Goal: Task Accomplishment & Management: Complete application form

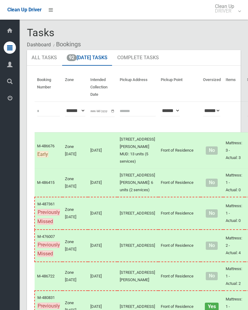
click at [89, 64] on link "92 Today's Tasks" at bounding box center [87, 58] width 50 height 16
click at [92, 60] on link "95 Today's Tasks" at bounding box center [87, 58] width 50 height 16
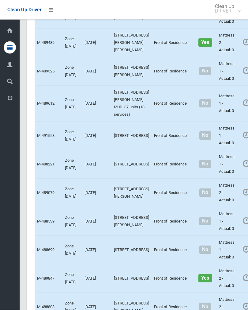
scroll to position [2080, 0]
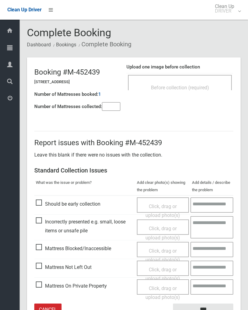
click at [207, 76] on div "Before collection (required)" at bounding box center [180, 82] width 104 height 15
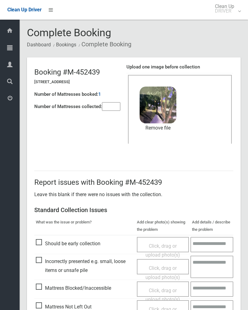
click at [111, 108] on input"] "number" at bounding box center [111, 106] width 18 height 9
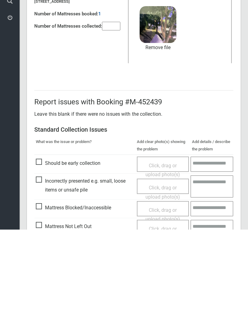
scroll to position [74, 0]
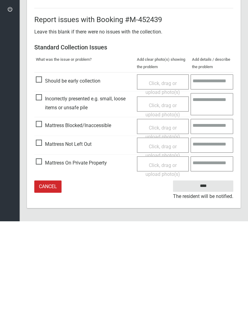
type input"] "*"
click at [206, 269] on input "****" at bounding box center [203, 274] width 60 height 11
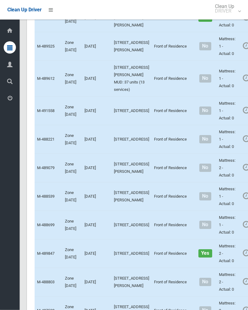
scroll to position [2105, 0]
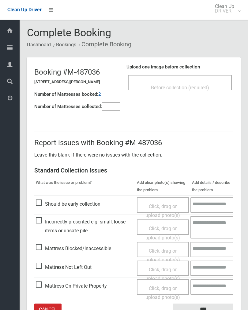
click at [200, 85] on span "Before collection (required)" at bounding box center [180, 88] width 58 height 6
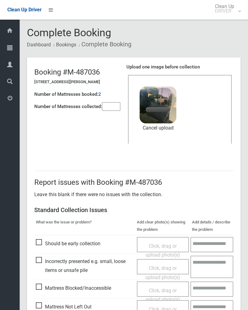
click at [115, 107] on input"] "number" at bounding box center [111, 106] width 18 height 9
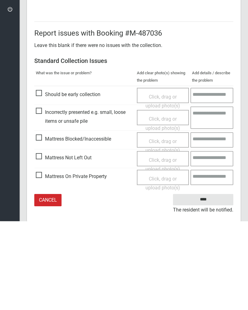
scroll to position [74, 0]
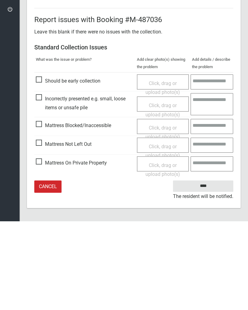
type input"] "*"
click at [200, 269] on input "****" at bounding box center [203, 274] width 60 height 11
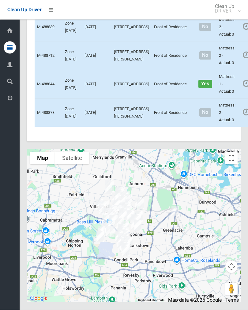
scroll to position [3167, 0]
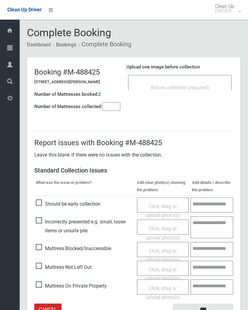
click at [194, 83] on div "Before collection (required)" at bounding box center [180, 87] width 90 height 11
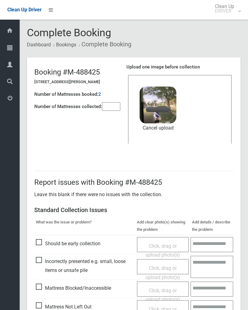
click at [110, 110] on input"] "number" at bounding box center [111, 106] width 18 height 9
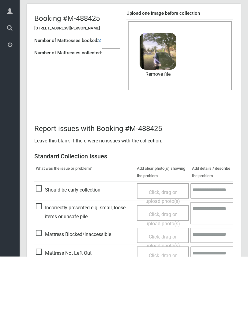
scroll to position [74, 0]
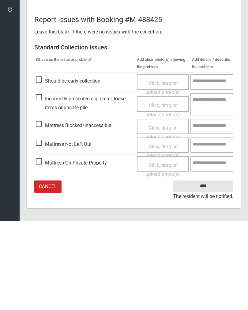
type input"] "*"
click at [206, 269] on input "****" at bounding box center [203, 274] width 60 height 11
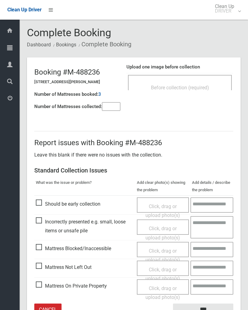
click at [190, 88] on span "Before collection (required)" at bounding box center [180, 88] width 58 height 6
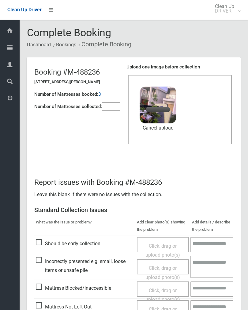
click at [111, 108] on input"] "number" at bounding box center [111, 106] width 18 height 9
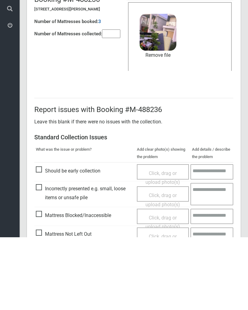
scroll to position [74, 0]
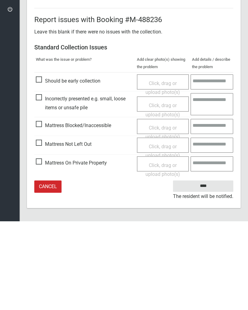
type input"] "*"
click at [204, 269] on input "****" at bounding box center [203, 274] width 60 height 11
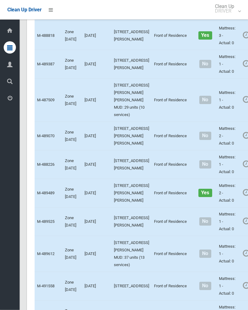
scroll to position [2003, 0]
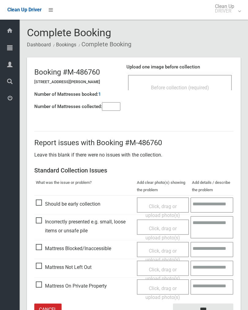
click at [191, 80] on div "Before collection (required)" at bounding box center [180, 82] width 104 height 15
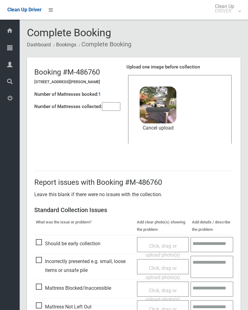
click at [112, 110] on input"] "number" at bounding box center [111, 106] width 18 height 9
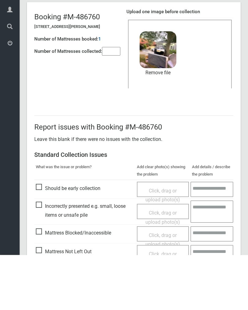
scroll to position [74, 0]
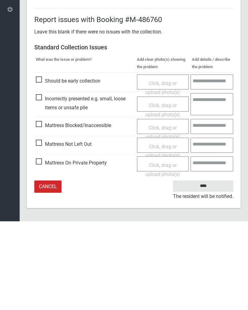
type input"] "*"
click at [205, 269] on input "****" at bounding box center [203, 274] width 60 height 11
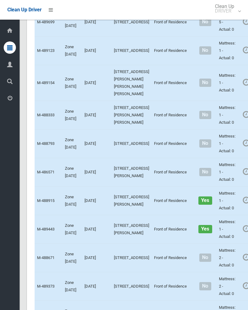
scroll to position [804, 0]
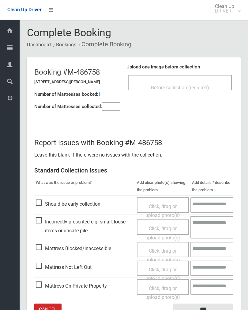
click at [194, 83] on div "Before collection (required)" at bounding box center [180, 87] width 90 height 11
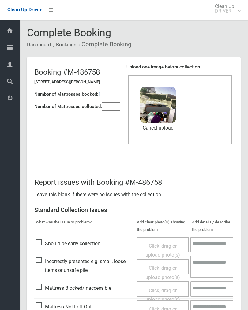
click at [118, 106] on input"] "number" at bounding box center [111, 106] width 18 height 9
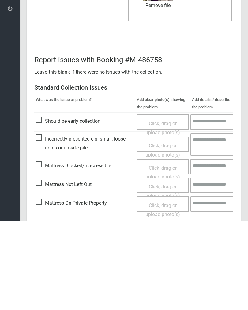
scroll to position [74, 0]
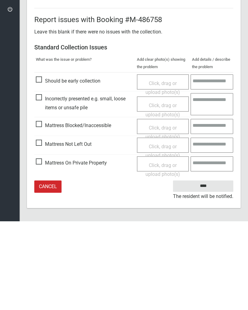
type input"] "*"
click at [205, 269] on input "****" at bounding box center [203, 274] width 60 height 11
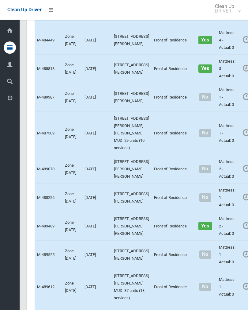
scroll to position [1928, 0]
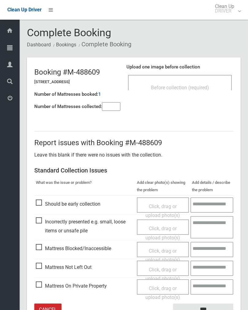
click at [190, 80] on div "Before collection (required)" at bounding box center [180, 82] width 104 height 15
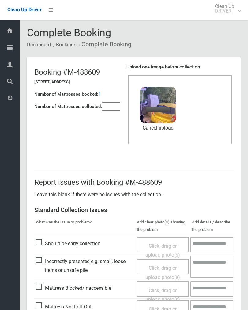
click at [117, 111] on input"] "number" at bounding box center [111, 106] width 18 height 9
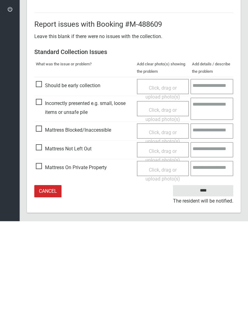
scroll to position [74, 0]
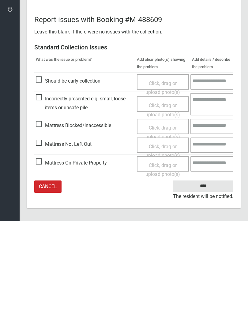
type input"] "*"
click at [207, 269] on input "****" at bounding box center [203, 274] width 60 height 11
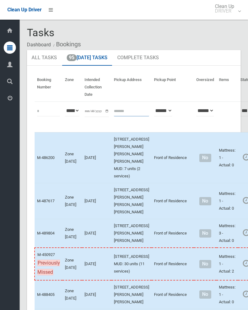
click at [125, 113] on input "text" at bounding box center [131, 110] width 35 height 11
type input "********"
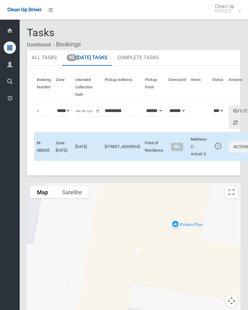
click at [229, 152] on button "Actions" at bounding box center [243, 146] width 29 height 11
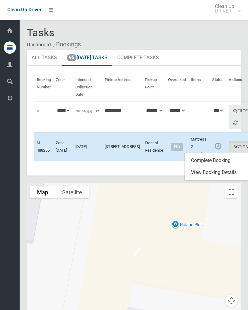
click at [214, 167] on link "Complete Booking" at bounding box center [221, 160] width 73 height 12
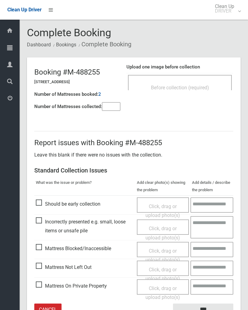
click at [194, 85] on span "Before collection (required)" at bounding box center [180, 88] width 58 height 6
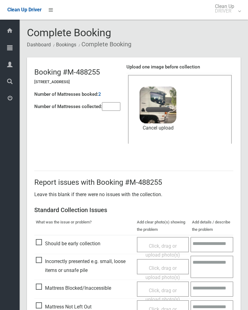
click at [114, 110] on input"] "number" at bounding box center [111, 106] width 18 height 9
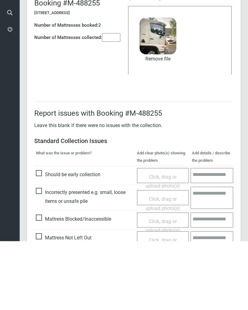
scroll to position [74, 0]
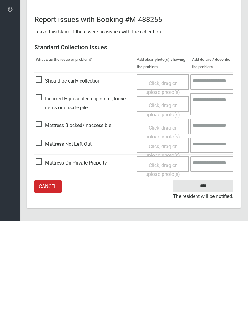
type input"] "*"
click at [206, 269] on input "****" at bounding box center [203, 274] width 60 height 11
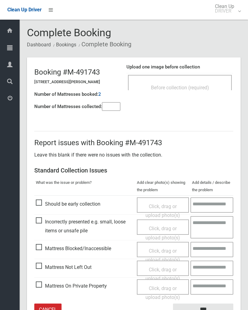
click at [109, 111] on input"] "number" at bounding box center [111, 106] width 18 height 9
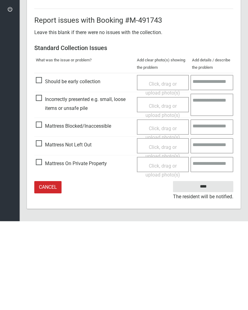
scroll to position [34, 0]
type input"] "*"
click at [159, 232] on span "Click, drag or upload photo(s)" at bounding box center [163, 239] width 35 height 15
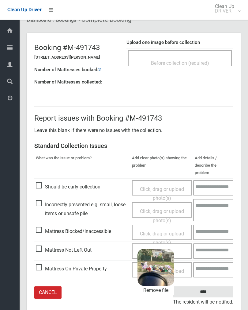
click at [212, 286] on input "****" at bounding box center [203, 291] width 60 height 11
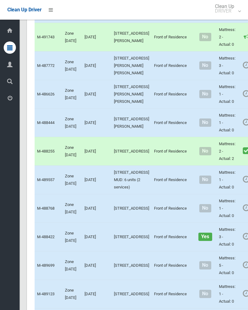
scroll to position [541, 0]
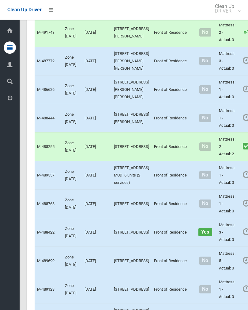
click at [225, 24] on link "Complete Booking" at bounding box center [249, 17] width 73 height 12
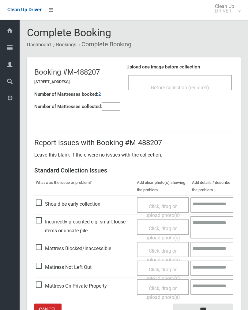
click at [108, 109] on input"] "number" at bounding box center [111, 106] width 18 height 9
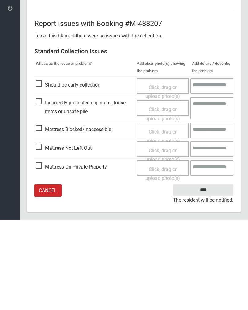
scroll to position [34, 0]
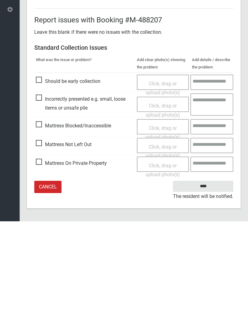
type input"] "*"
click at [168, 232] on span "Click, drag or upload photo(s)" at bounding box center [163, 239] width 35 height 15
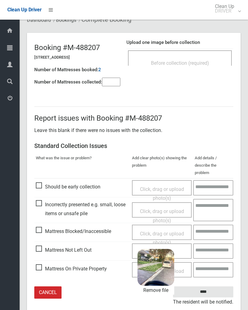
click at [217, 286] on input "****" at bounding box center [203, 291] width 60 height 11
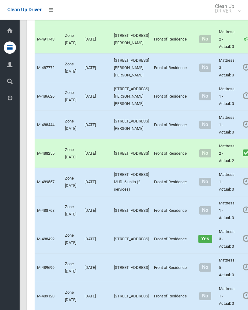
scroll to position [568, 0]
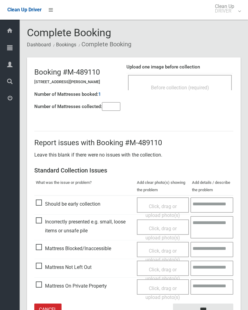
click at [109, 109] on input"] "number" at bounding box center [111, 106] width 18 height 9
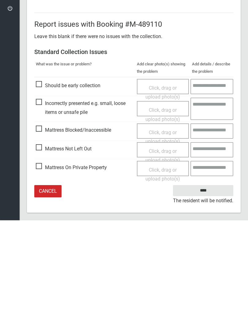
scroll to position [34, 0]
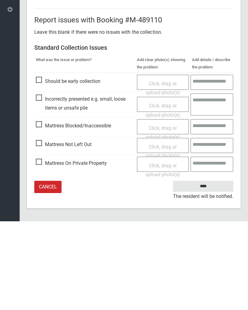
type input"] "*"
click at [162, 232] on span "Click, drag or upload photo(s)" at bounding box center [163, 239] width 35 height 15
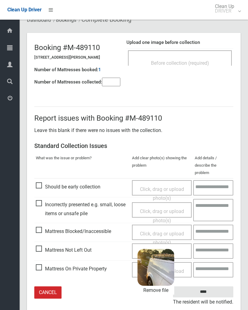
click at [213, 286] on input "****" at bounding box center [203, 291] width 60 height 11
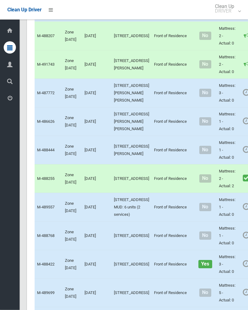
scroll to position [509, 0]
click at [224, 23] on link "Complete Booking" at bounding box center [249, 17] width 73 height 12
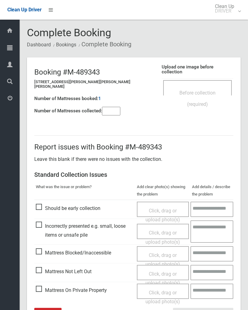
click at [184, 103] on header "Booking #M-489343 82 Hector Street, CHESTER HILL NSW 2162 Number of Mattresses …" at bounding box center [134, 88] width 214 height 63
click at [198, 90] on span "Before collection (required)" at bounding box center [198, 98] width 36 height 17
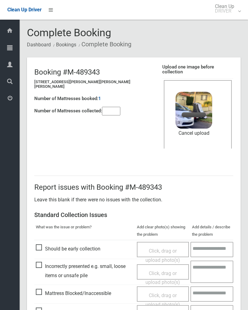
click at [110, 107] on input"] "number" at bounding box center [111, 111] width 18 height 9
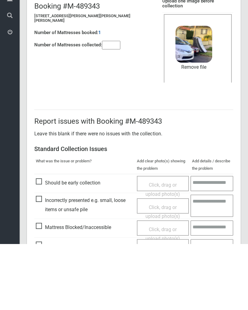
scroll to position [74, 0]
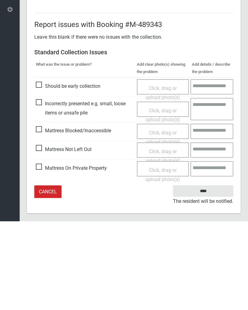
type input"] "*"
click at [204, 274] on input "****" at bounding box center [203, 279] width 60 height 11
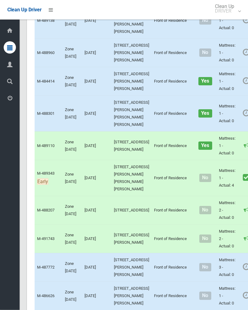
scroll to position [335, 0]
click at [226, 101] on link "Complete Booking" at bounding box center [249, 95] width 73 height 12
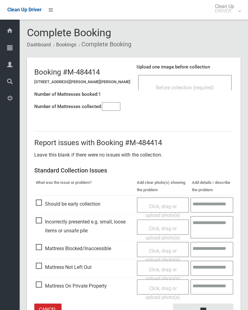
click at [189, 82] on div "Before collection (required)" at bounding box center [185, 87] width 80 height 11
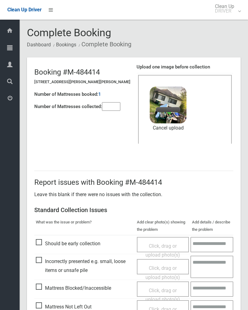
click at [113, 103] on input"] "number" at bounding box center [111, 106] width 18 height 9
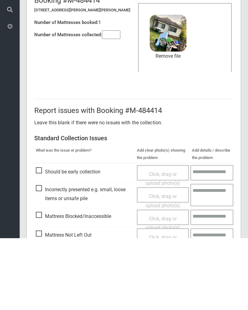
scroll to position [74, 0]
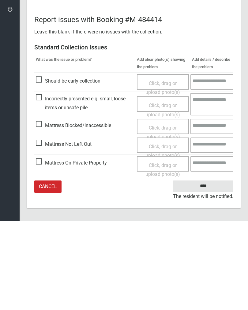
type input"] "*"
click at [206, 269] on input "****" at bounding box center [203, 274] width 60 height 11
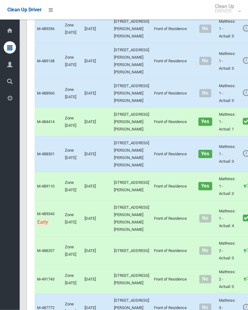
scroll to position [297, 0]
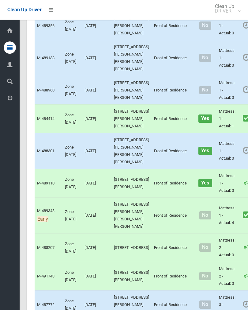
click at [230, 78] on link "Complete Booking" at bounding box center [249, 71] width 73 height 12
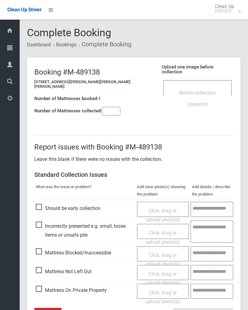
click at [200, 90] on span "Before collection (required)" at bounding box center [198, 98] width 36 height 17
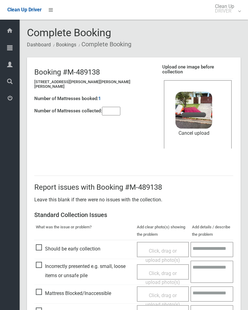
click at [113, 107] on input"] "number" at bounding box center [111, 111] width 18 height 9
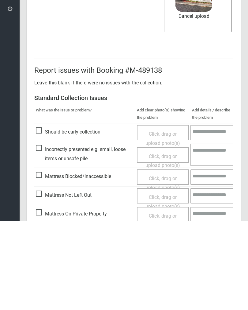
scroll to position [74, 0]
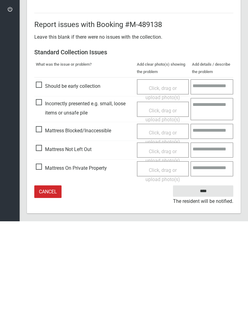
type input"] "*"
click at [205, 274] on input "****" at bounding box center [203, 279] width 60 height 11
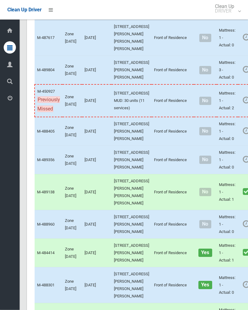
click at [226, 179] on link "Complete Booking" at bounding box center [249, 173] width 73 height 12
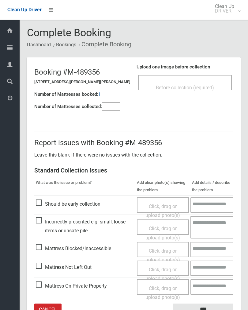
click at [200, 82] on div "Before collection (required)" at bounding box center [185, 87] width 80 height 11
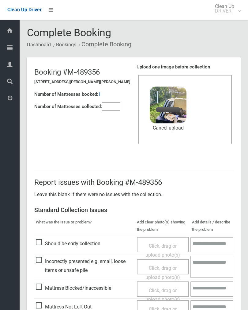
click at [113, 108] on input"] "number" at bounding box center [111, 106] width 18 height 9
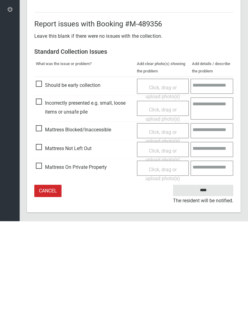
scroll to position [74, 0]
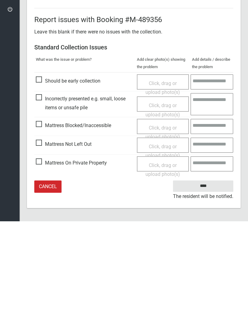
type input"] "*"
click at [205, 269] on input "****" at bounding box center [203, 274] width 60 height 11
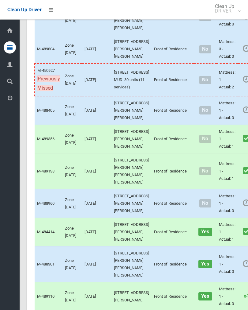
click at [223, 130] on link "Complete Booking" at bounding box center [249, 124] width 73 height 12
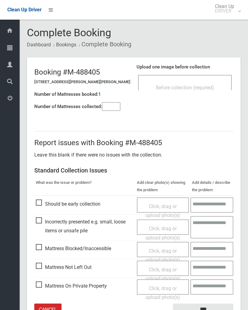
click at [206, 82] on div "Before collection (required)" at bounding box center [185, 87] width 80 height 11
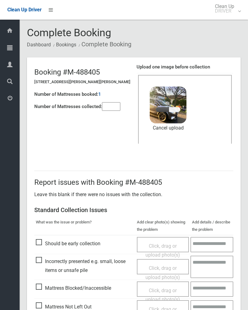
click at [110, 107] on input"] "number" at bounding box center [111, 106] width 18 height 9
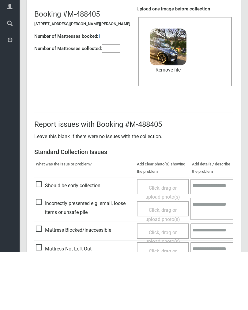
scroll to position [74, 0]
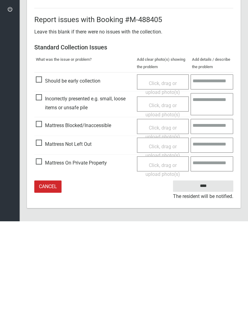
type input"] "*"
click at [205, 269] on input "****" at bounding box center [203, 274] width 60 height 11
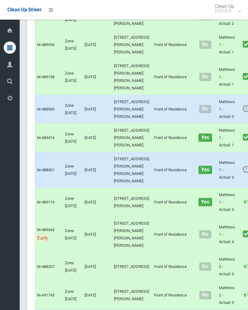
scroll to position [329, 0]
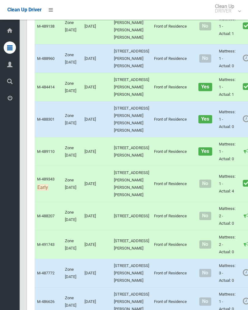
click at [225, 78] on link "Complete Booking" at bounding box center [249, 72] width 73 height 12
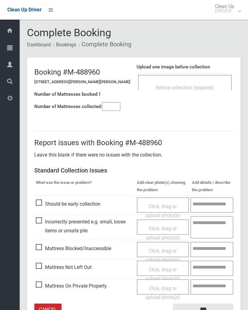
click at [207, 89] on span "Before collection (required)" at bounding box center [185, 88] width 58 height 6
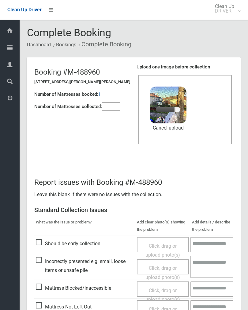
click at [110, 106] on input"] "number" at bounding box center [111, 106] width 18 height 9
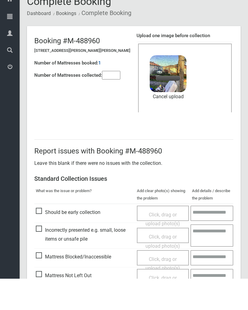
scroll to position [74, 0]
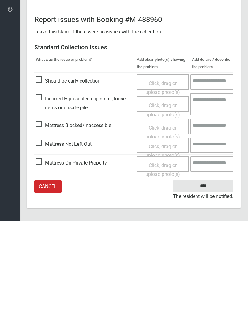
type input"] "*"
click at [209, 269] on input "****" at bounding box center [203, 274] width 60 height 11
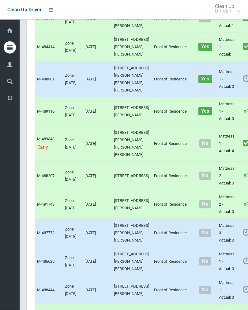
scroll to position [369, 0]
click at [227, 99] on link "Complete Booking" at bounding box center [249, 92] width 73 height 12
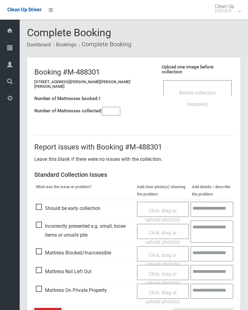
click at [202, 90] on span "Before collection (required)" at bounding box center [198, 98] width 36 height 17
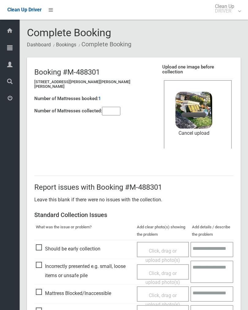
click at [115, 107] on input"] "number" at bounding box center [111, 111] width 18 height 9
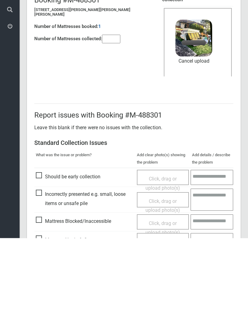
scroll to position [74, 0]
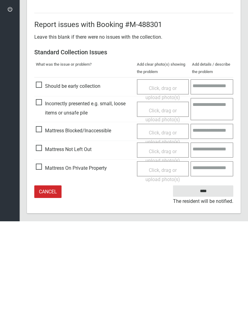
type input"] "*"
click at [210, 274] on input "****" at bounding box center [203, 279] width 60 height 11
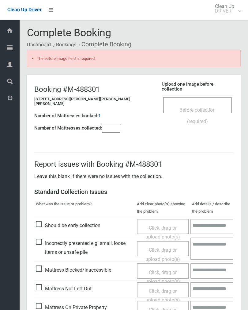
click at [186, 109] on div "Before collection (required)" at bounding box center [197, 115] width 55 height 23
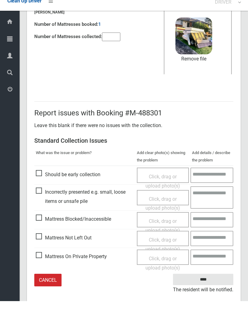
scroll to position [82, 0]
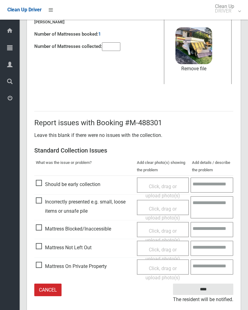
click at [203, 284] on input "****" at bounding box center [203, 288] width 60 height 11
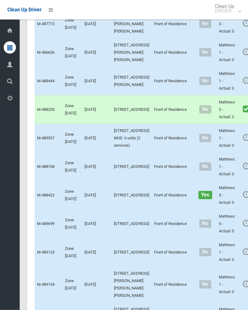
scroll to position [578, 0]
click at [224, 44] on link "Complete Booking" at bounding box center [249, 37] width 73 height 12
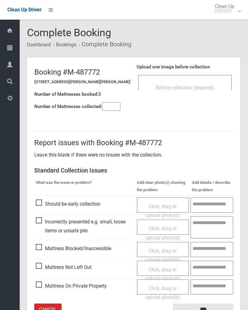
click at [197, 83] on div "Before collection (required)" at bounding box center [185, 87] width 80 height 11
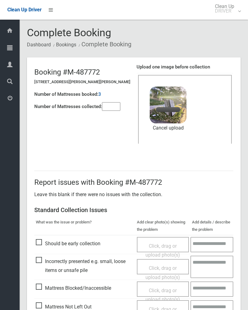
click at [113, 104] on input"] "number" at bounding box center [111, 106] width 18 height 9
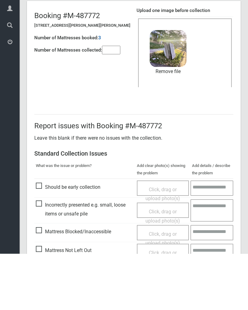
scroll to position [74, 0]
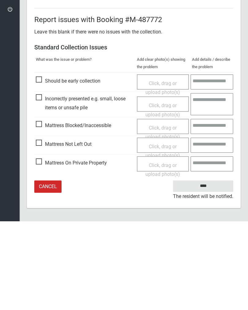
type input"] "*"
click at [209, 269] on input "****" at bounding box center [203, 274] width 60 height 11
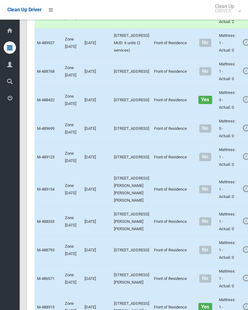
scroll to position [679, 0]
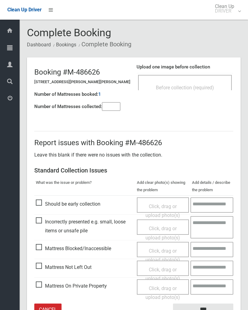
click at [196, 86] on span "Before collection (required)" at bounding box center [185, 88] width 58 height 6
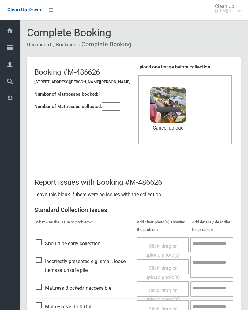
click at [118, 108] on input"] "number" at bounding box center [111, 106] width 18 height 9
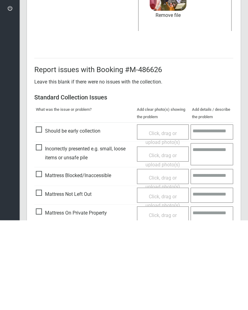
scroll to position [74, 0]
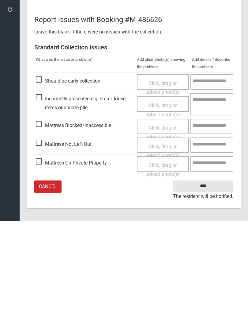
type input"] "*"
click at [205, 269] on input "****" at bounding box center [203, 274] width 60 height 11
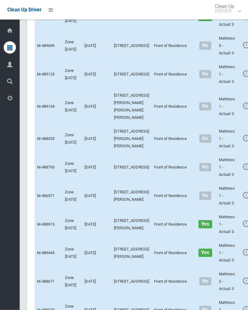
scroll to position [756, 0]
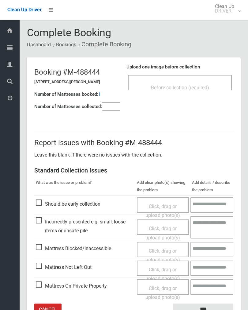
click at [195, 83] on div "Before collection (required)" at bounding box center [180, 87] width 90 height 11
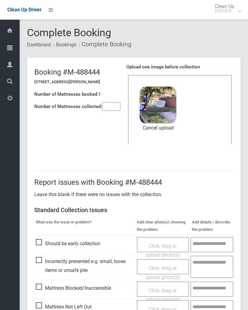
click at [106, 109] on input"] "number" at bounding box center [111, 106] width 18 height 9
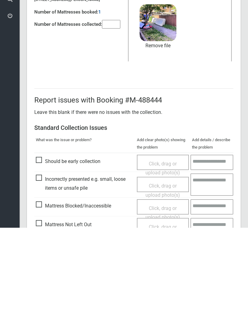
scroll to position [74, 0]
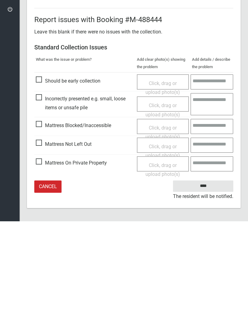
type input"] "*"
click at [214, 269] on input "****" at bounding box center [203, 274] width 60 height 11
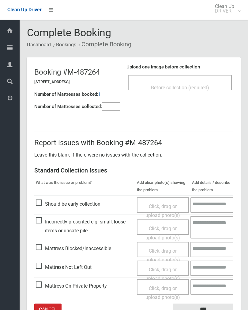
click at [205, 84] on div "Before collection (required)" at bounding box center [180, 87] width 90 height 11
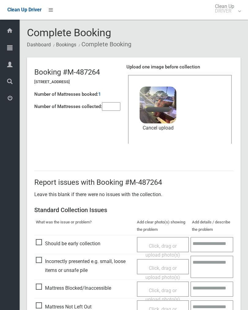
click at [114, 104] on input"] "number" at bounding box center [111, 106] width 18 height 9
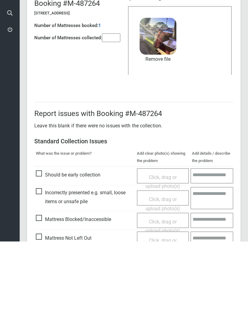
scroll to position [74, 0]
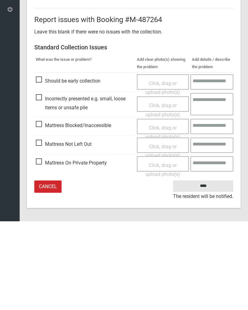
type input"] "*"
click at [209, 269] on input "****" at bounding box center [203, 274] width 60 height 11
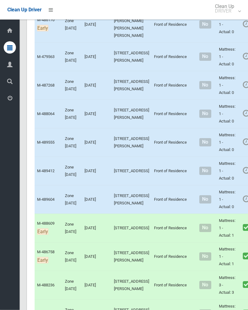
scroll to position [1322, 0]
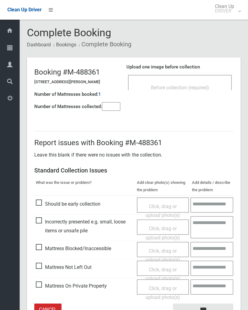
click at [117, 108] on input"] "number" at bounding box center [111, 106] width 18 height 9
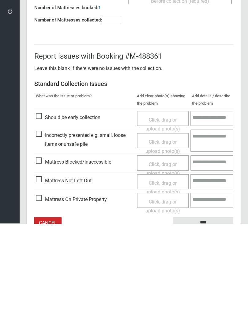
scroll to position [34, 0]
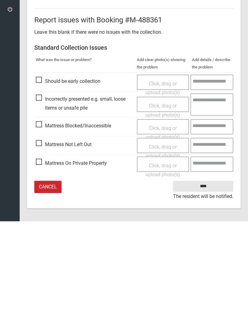
type input"] "*"
click at [164, 232] on span "Click, drag or upload photo(s)" at bounding box center [163, 239] width 35 height 15
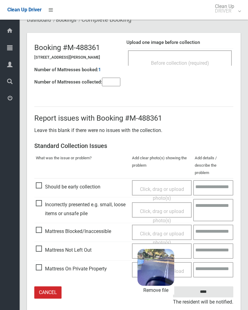
click at [217, 286] on input "****" at bounding box center [203, 291] width 60 height 11
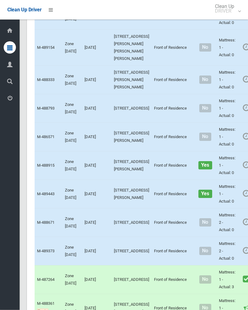
scroll to position [864, 0]
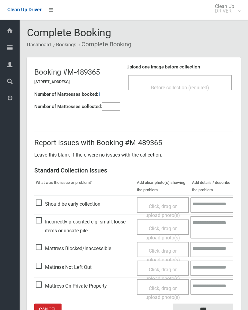
click at [117, 107] on input"] "number" at bounding box center [111, 106] width 18 height 9
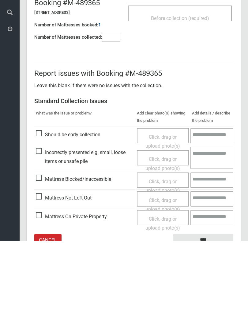
scroll to position [34, 0]
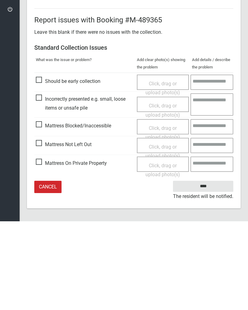
type input"] "*"
click at [157, 232] on span "Click, drag or upload photo(s)" at bounding box center [163, 239] width 35 height 15
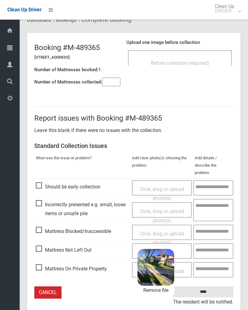
click at [216, 286] on input "****" at bounding box center [203, 291] width 60 height 11
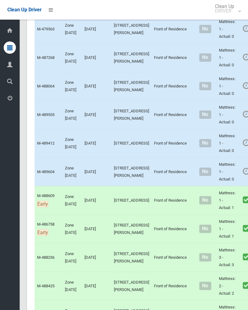
scroll to position [1381, 0]
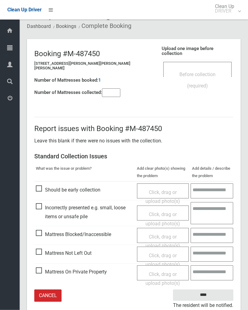
scroll to position [13, 0]
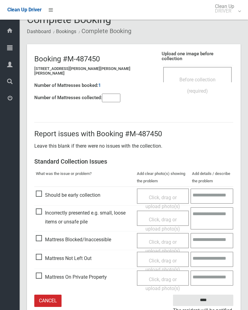
click at [209, 77] on span "Before collection (required)" at bounding box center [198, 85] width 36 height 17
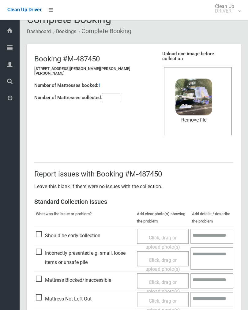
click at [115, 98] on input"] "number" at bounding box center [111, 98] width 18 height 9
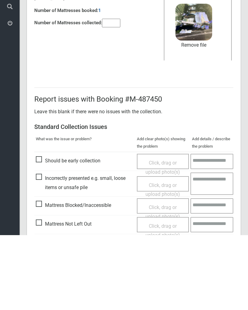
scroll to position [74, 0]
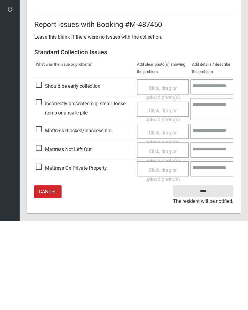
type input"] "*"
click at [208, 274] on input "****" at bounding box center [203, 279] width 60 height 11
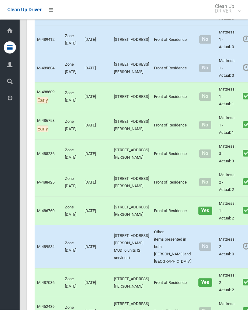
scroll to position [1432, 0]
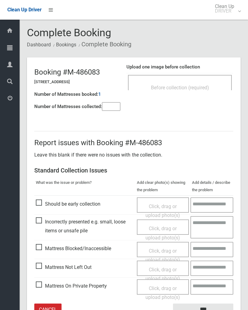
click at [196, 87] on span "Before collection (required)" at bounding box center [180, 88] width 58 height 6
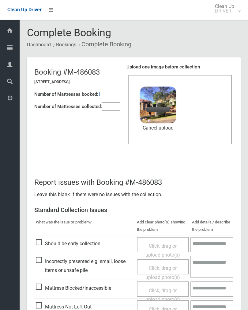
click at [112, 104] on input"] "number" at bounding box center [111, 106] width 18 height 9
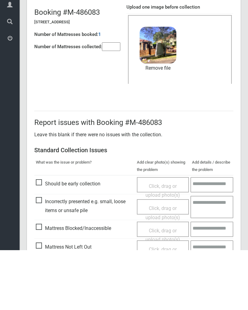
scroll to position [74, 0]
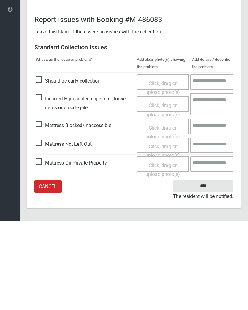
type input"] "*"
click at [208, 269] on input "****" at bounding box center [203, 274] width 60 height 11
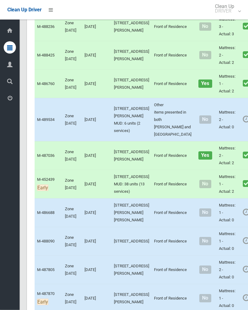
scroll to position [1553, 0]
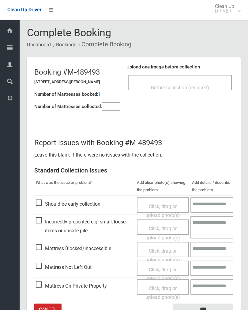
click at [197, 87] on span "Before collection (required)" at bounding box center [180, 88] width 58 height 6
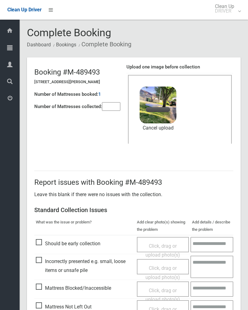
click at [109, 111] on input"] "number" at bounding box center [111, 106] width 18 height 9
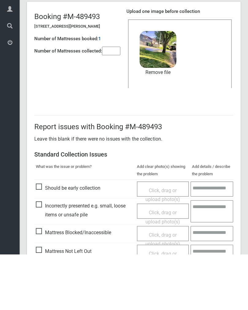
scroll to position [74, 0]
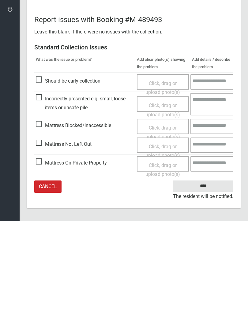
type input"] "*"
click at [213, 269] on input "****" at bounding box center [203, 274] width 60 height 11
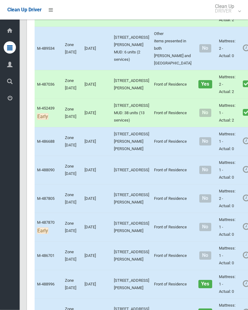
scroll to position [1619, 0]
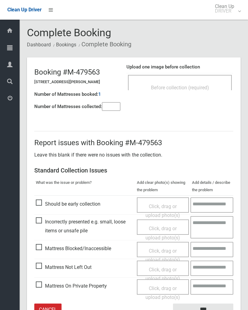
click at [113, 104] on input"] "number" at bounding box center [111, 106] width 18 height 9
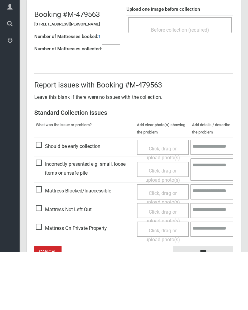
scroll to position [34, 0]
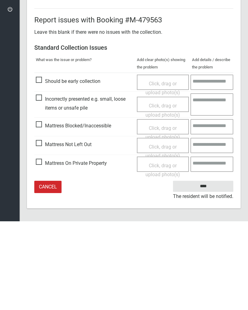
type input"] "*"
click at [163, 232] on span "Click, drag or upload photo(s)" at bounding box center [163, 239] width 35 height 15
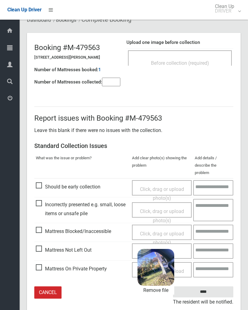
click at [217, 286] on input "****" at bounding box center [203, 291] width 60 height 11
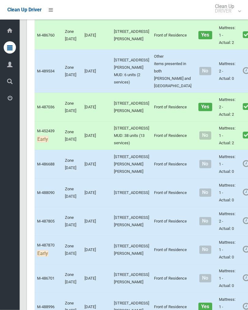
scroll to position [1607, 0]
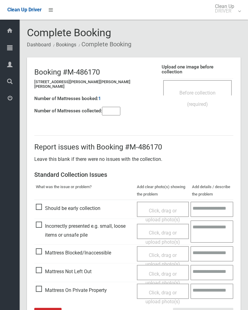
click at [121, 108] on input"] "number" at bounding box center [111, 111] width 18 height 9
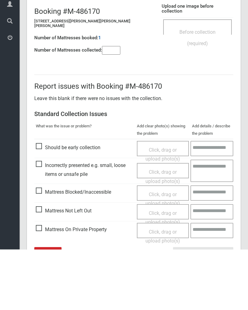
scroll to position [34, 0]
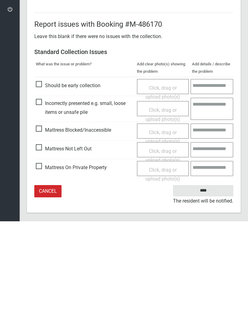
type input"] "*"
click at [163, 237] on span "Click, drag or upload photo(s)" at bounding box center [163, 244] width 35 height 15
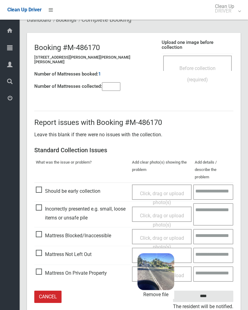
click at [213, 290] on input "****" at bounding box center [203, 295] width 60 height 11
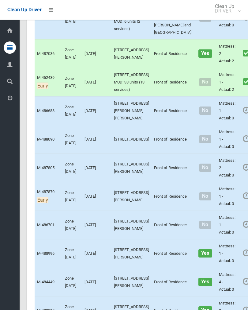
scroll to position [1708, 0]
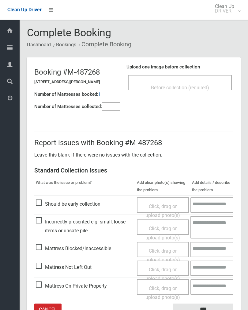
click at [202, 79] on div "Before collection (required)" at bounding box center [180, 82] width 104 height 15
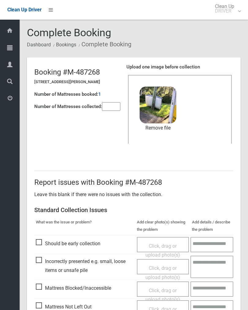
click at [109, 105] on input"] "number" at bounding box center [111, 106] width 18 height 9
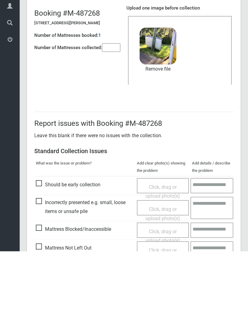
scroll to position [74, 0]
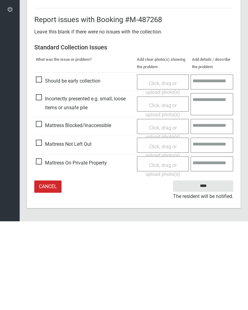
type input"] "*"
click at [208, 269] on input "****" at bounding box center [203, 274] width 60 height 11
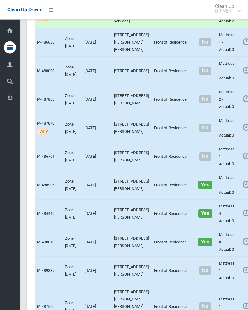
scroll to position [1723, 0]
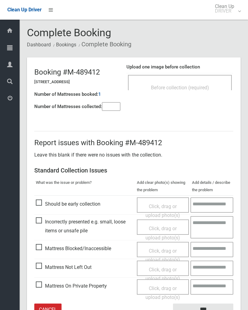
click at [187, 89] on span "Before collection (required)" at bounding box center [180, 88] width 58 height 6
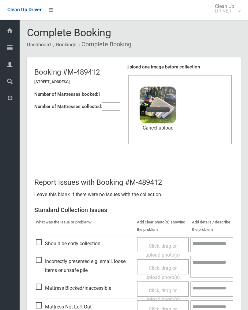
click at [115, 109] on input"] "number" at bounding box center [111, 106] width 18 height 9
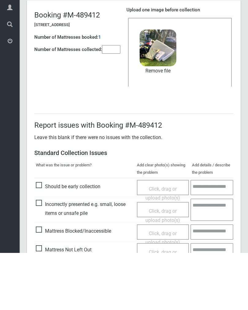
scroll to position [74, 0]
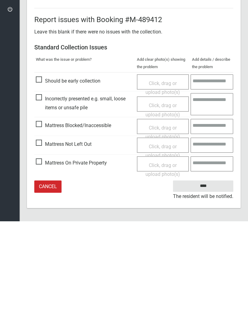
type input"] "*"
click at [205, 269] on input "****" at bounding box center [203, 274] width 60 height 11
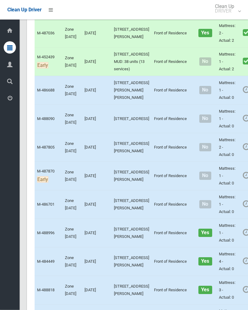
scroll to position [1676, 0]
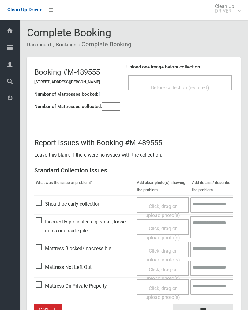
click at [194, 80] on div "Before collection (required)" at bounding box center [180, 82] width 104 height 15
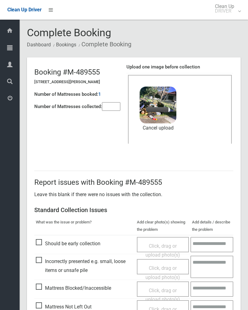
click at [112, 108] on input"] "number" at bounding box center [111, 106] width 18 height 9
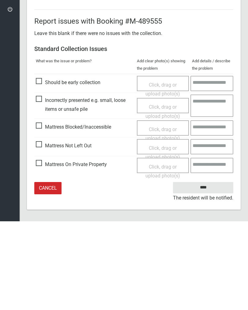
scroll to position [74, 0]
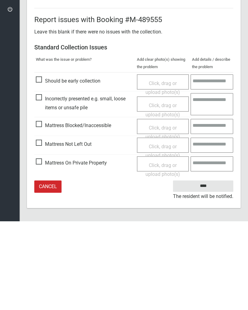
type input"] "*"
click at [204, 269] on input "****" at bounding box center [203, 274] width 60 height 11
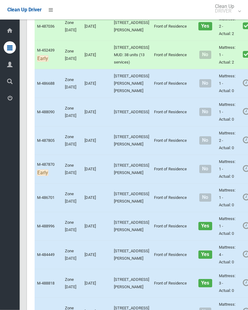
scroll to position [1682, 0]
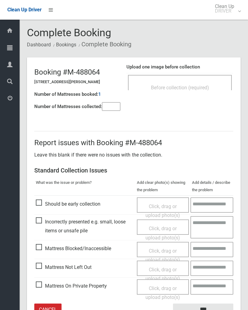
click at [111, 108] on input"] "number" at bounding box center [111, 106] width 18 height 9
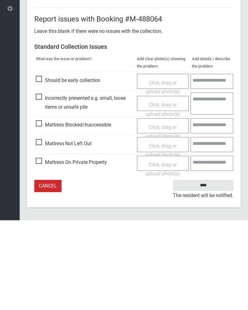
scroll to position [34, 0]
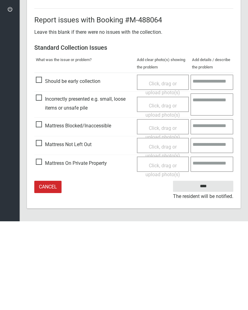
type input"] "*"
click at [163, 232] on span "Click, drag or upload photo(s)" at bounding box center [163, 239] width 35 height 15
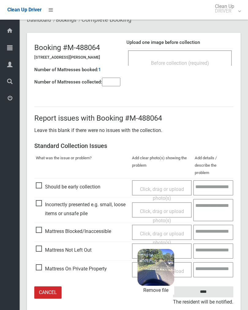
click at [211, 286] on input "****" at bounding box center [203, 291] width 60 height 11
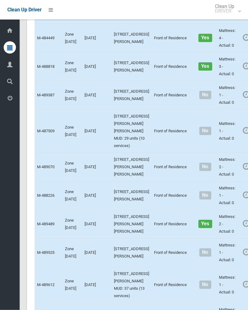
scroll to position [1899, 0]
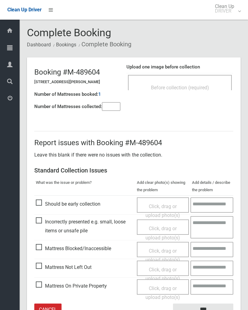
click at [203, 80] on div "Before collection (required)" at bounding box center [180, 82] width 104 height 15
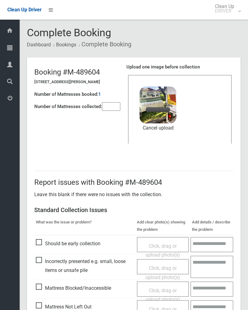
click at [112, 109] on input"] "number" at bounding box center [111, 106] width 18 height 9
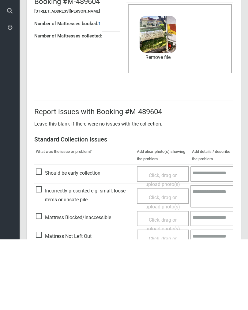
scroll to position [74, 0]
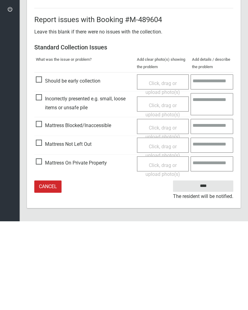
type input"] "*"
click at [202, 269] on input "****" at bounding box center [203, 274] width 60 height 11
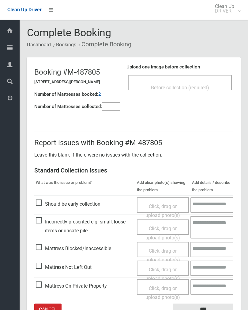
click at [115, 108] on input"] "number" at bounding box center [111, 106] width 18 height 9
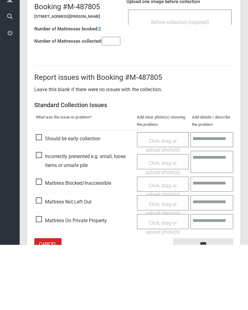
scroll to position [34, 0]
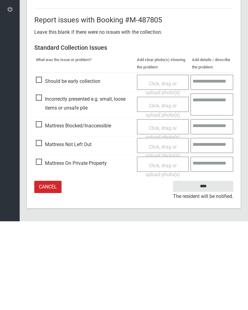
type input"] "*"
click at [165, 231] on div "Click, drag or upload photo(s)" at bounding box center [163, 240] width 43 height 18
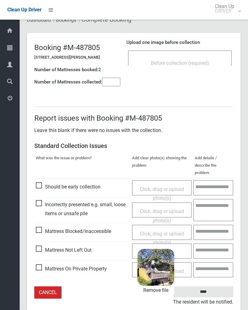
click at [221, 287] on input "****" at bounding box center [203, 291] width 60 height 11
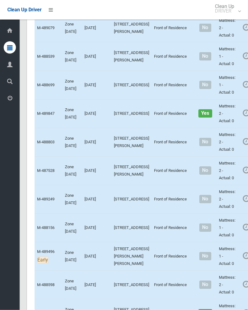
scroll to position [2238, 0]
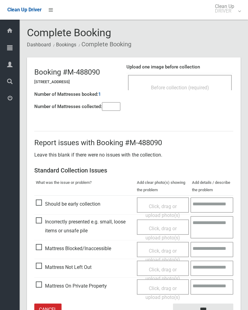
click at [113, 108] on input"] "number" at bounding box center [111, 106] width 18 height 9
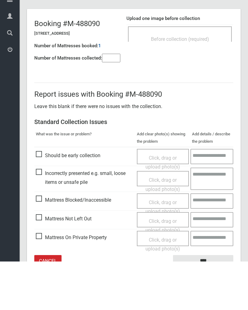
scroll to position [34, 0]
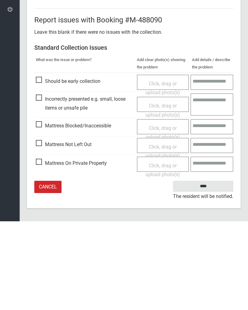
type input"] "*"
click at [161, 232] on span "Click, drag or upload photo(s)" at bounding box center [163, 239] width 35 height 15
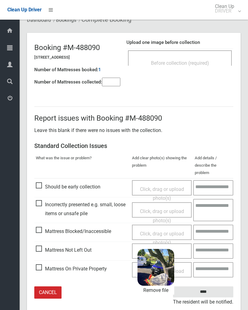
click at [211, 286] on input "****" at bounding box center [203, 291] width 60 height 11
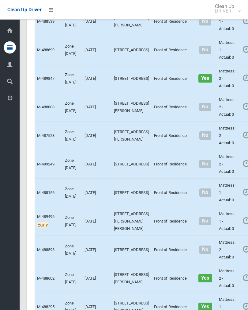
scroll to position [2280, 0]
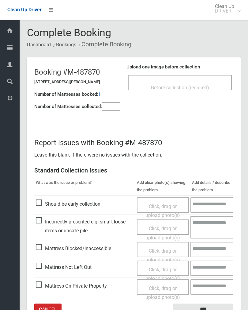
click at [115, 105] on input"] "number" at bounding box center [111, 106] width 18 height 9
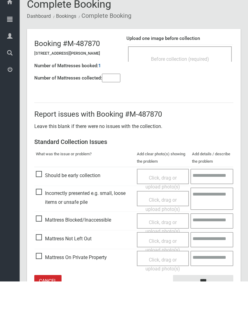
scroll to position [34, 0]
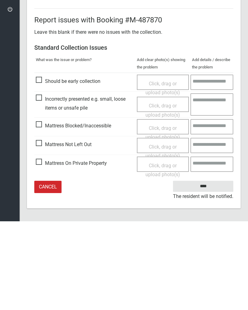
type input"] "*"
click at [165, 232] on span "Click, drag or upload photo(s)" at bounding box center [163, 239] width 35 height 15
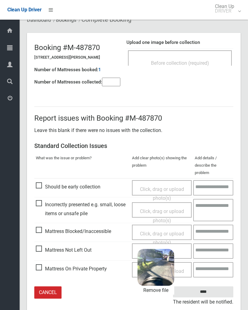
click at [213, 286] on input "****" at bounding box center [203, 291] width 60 height 11
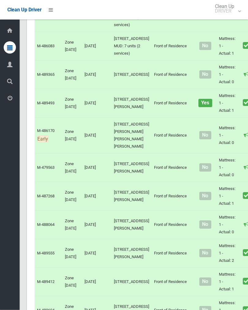
scroll to position [1184, 0]
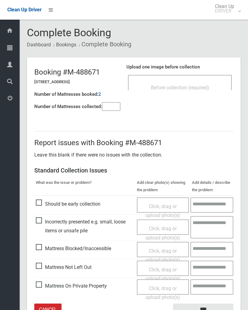
click at [112, 111] on input"] "number" at bounding box center [111, 106] width 18 height 9
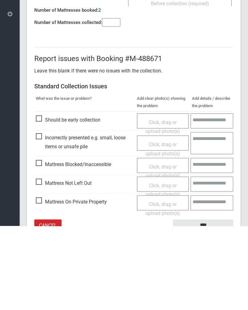
scroll to position [34, 0]
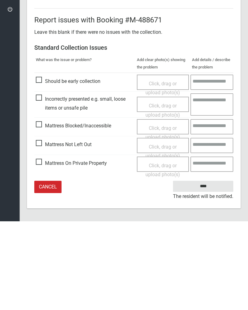
type input"] "*"
click at [160, 232] on span "Click, drag or upload photo(s)" at bounding box center [163, 239] width 35 height 15
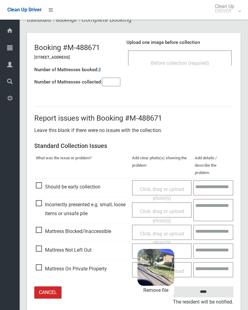
click at [215, 286] on input "****" at bounding box center [203, 291] width 60 height 11
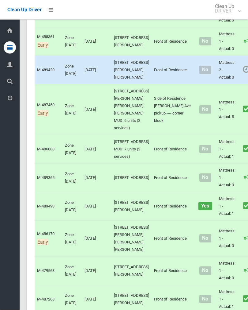
scroll to position [1081, 0]
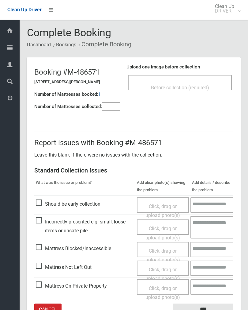
click at [194, 90] on div "Before collection (required)" at bounding box center [180, 87] width 90 height 11
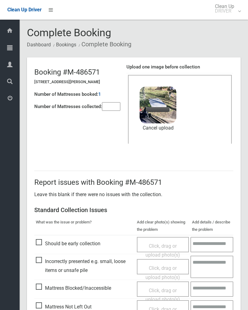
click at [112, 103] on input"] "number" at bounding box center [111, 106] width 18 height 9
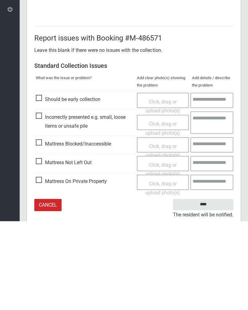
scroll to position [74, 0]
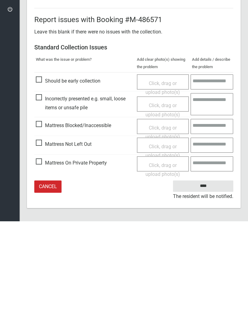
type input"] "*"
click at [206, 269] on input "****" at bounding box center [203, 274] width 60 height 11
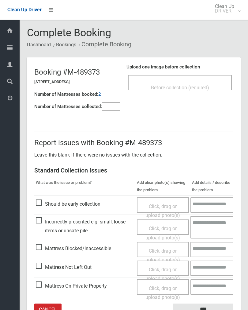
click at [193, 85] on span "Before collection (required)" at bounding box center [180, 88] width 58 height 6
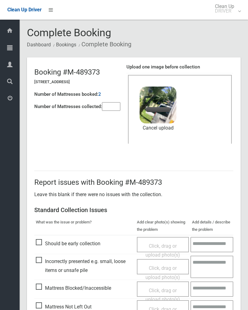
click at [102, 112] on header "Booking #M-489373 28 Orchard Road, BASS HILL NSW 2197 Number of Mattresses book…" at bounding box center [134, 106] width 214 height 98
click at [113, 108] on input"] "number" at bounding box center [111, 106] width 18 height 9
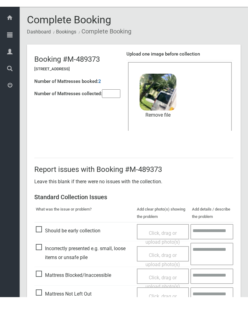
scroll to position [74, 0]
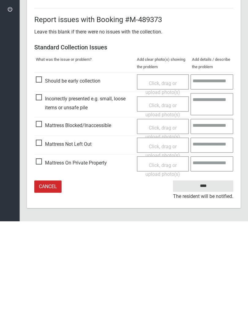
type input"] "*"
click at [208, 269] on input "****" at bounding box center [203, 274] width 60 height 11
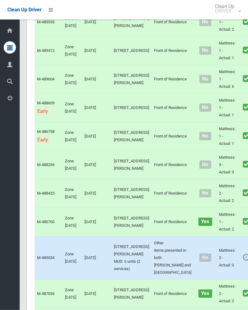
scroll to position [1425, 0]
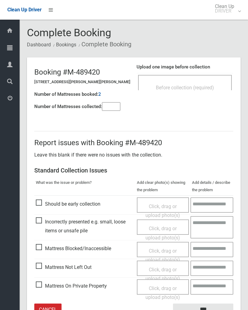
click at [210, 85] on span "Before collection (required)" at bounding box center [185, 88] width 58 height 6
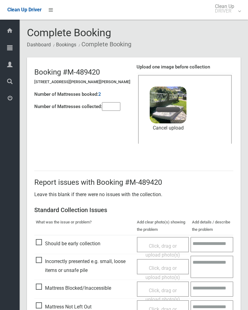
click at [109, 110] on input"] "number" at bounding box center [111, 106] width 18 height 9
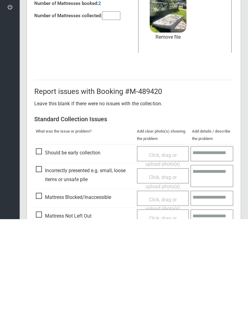
scroll to position [74, 0]
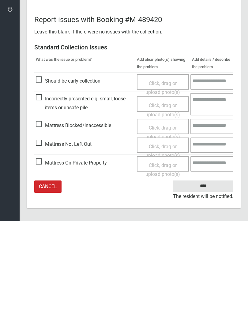
type input"] "*"
click at [212, 269] on input "****" at bounding box center [203, 274] width 60 height 11
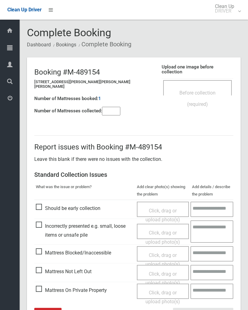
click at [203, 90] on div "Before collection (required)" at bounding box center [197, 98] width 55 height 23
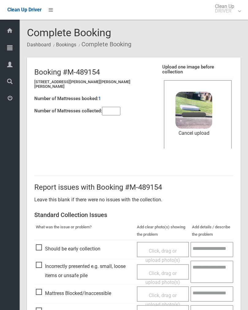
click at [117, 107] on input"] "number" at bounding box center [111, 111] width 18 height 9
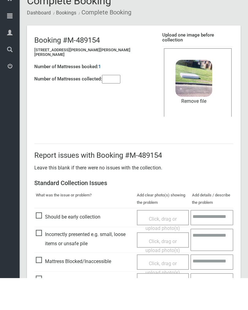
scroll to position [74, 0]
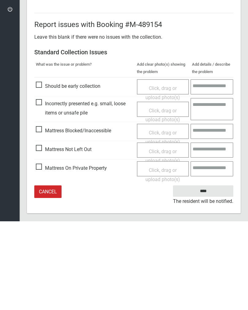
type input"] "*"
click at [209, 274] on input "****" at bounding box center [203, 279] width 60 height 11
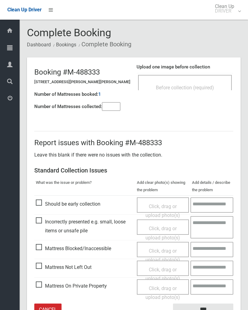
click at [200, 86] on span "Before collection (required)" at bounding box center [185, 88] width 58 height 6
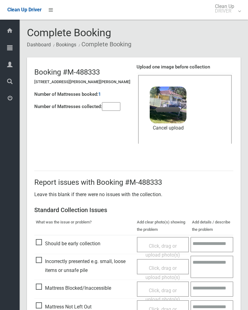
click at [117, 102] on input"] "number" at bounding box center [111, 106] width 18 height 9
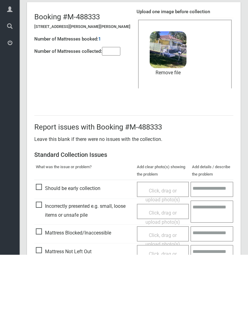
scroll to position [74, 0]
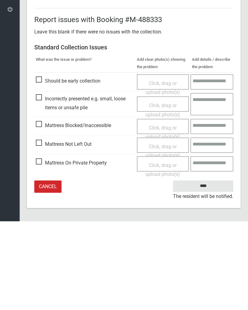
type input"] "*"
click at [207, 269] on input "****" at bounding box center [203, 274] width 60 height 11
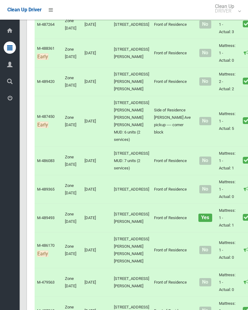
scroll to position [1177, 0]
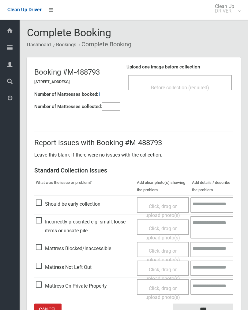
click at [226, 76] on div "Before collection (required)" at bounding box center [180, 82] width 104 height 15
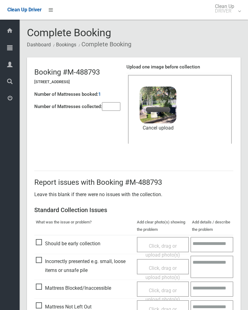
click at [111, 108] on input"] "number" at bounding box center [111, 106] width 18 height 9
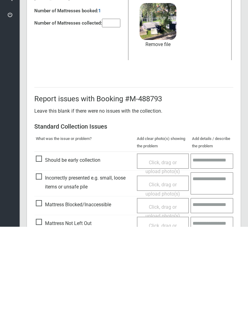
scroll to position [74, 0]
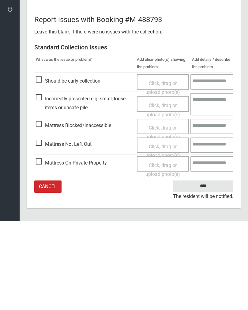
type input"] "*"
click at [209, 269] on input "****" at bounding box center [203, 274] width 60 height 11
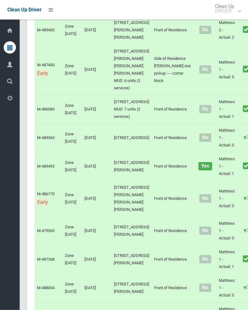
scroll to position [1121, 0]
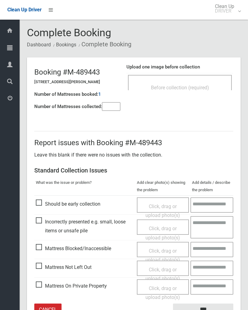
click at [208, 90] on div "Before collection (required)" at bounding box center [180, 87] width 90 height 11
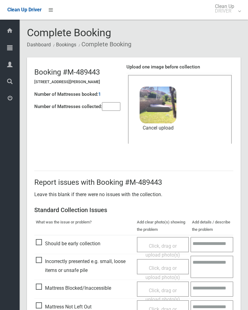
click at [113, 105] on input"] "number" at bounding box center [111, 106] width 18 height 9
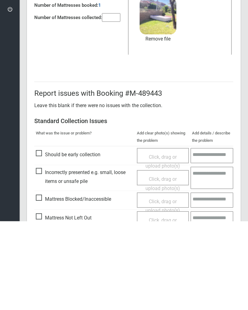
scroll to position [74, 0]
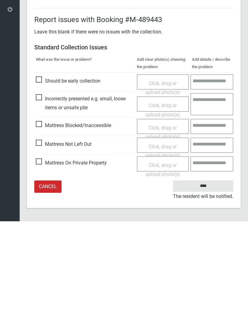
type input"] "*"
click at [208, 269] on input "****" at bounding box center [203, 274] width 60 height 11
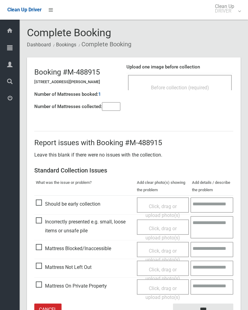
click at [194, 83] on div "Before collection (required)" at bounding box center [180, 87] width 90 height 11
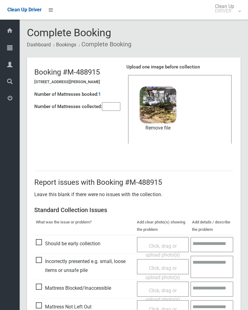
click at [111, 110] on input"] "number" at bounding box center [111, 106] width 18 height 9
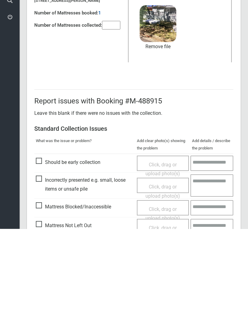
scroll to position [74, 0]
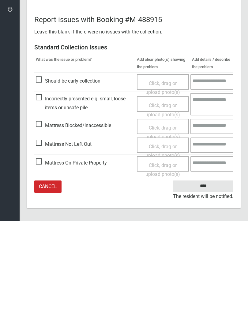
type input"] "*"
click at [207, 269] on input "****" at bounding box center [203, 274] width 60 height 11
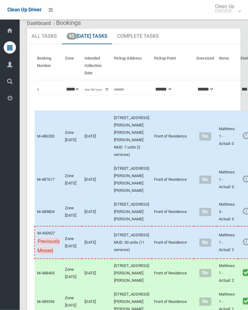
scroll to position [21, 0]
click at [225, 152] on link "Complete Booking" at bounding box center [249, 150] width 73 height 12
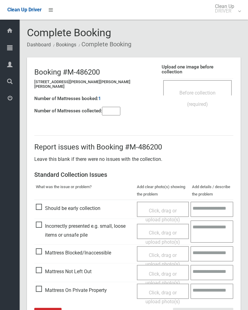
click at [109, 110] on input"] "number" at bounding box center [111, 111] width 18 height 9
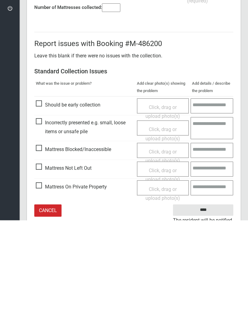
scroll to position [34, 0]
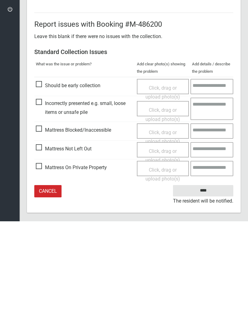
type input"] "*"
click at [158, 237] on span "Click, drag or upload photo(s)" at bounding box center [163, 244] width 35 height 15
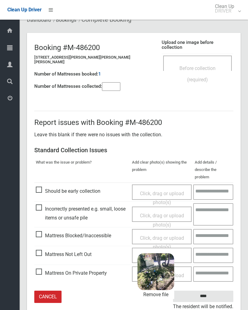
click at [212, 290] on input "****" at bounding box center [203, 295] width 60 height 11
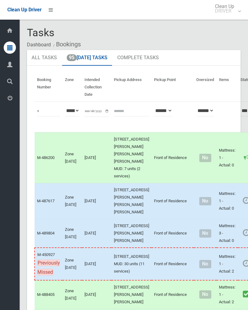
click at [226, 221] on link "Complete Booking" at bounding box center [249, 215] width 73 height 12
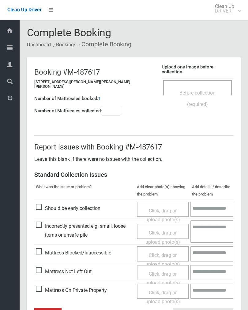
click at [189, 90] on span "Before collection (required)" at bounding box center [198, 98] width 36 height 17
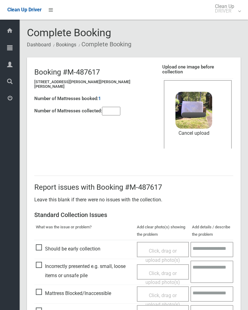
click at [115, 107] on input"] "number" at bounding box center [111, 111] width 18 height 9
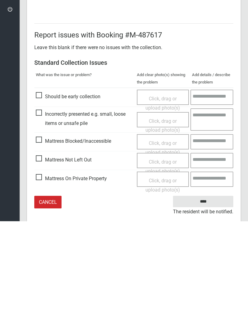
scroll to position [74, 0]
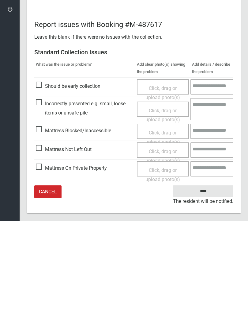
type input"] "*"
click at [206, 274] on input "****" at bounding box center [203, 279] width 60 height 11
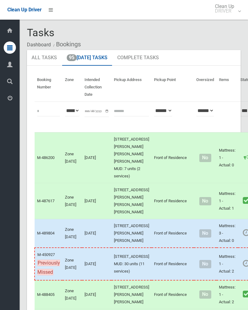
click at [225, 253] on link "Complete Booking" at bounding box center [249, 247] width 73 height 12
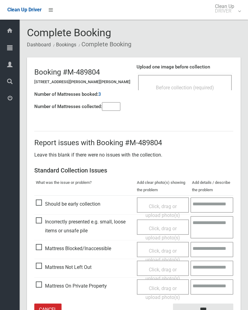
click at [197, 86] on span "Before collection (required)" at bounding box center [185, 88] width 58 height 6
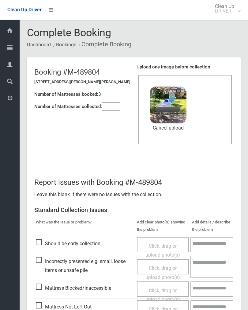
click at [112, 107] on input"] "number" at bounding box center [111, 106] width 18 height 9
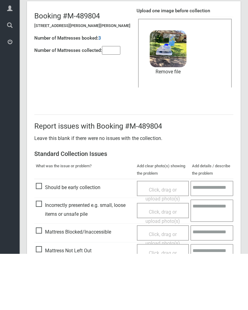
scroll to position [74, 0]
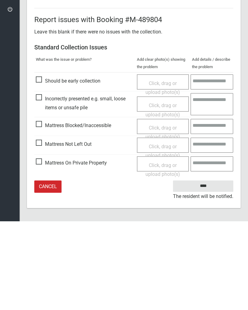
type input"] "*"
click at [208, 269] on input "****" at bounding box center [203, 274] width 60 height 11
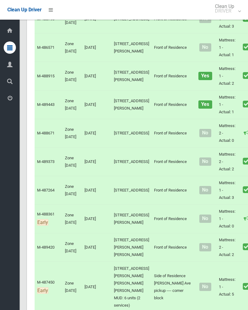
scroll to position [881, 0]
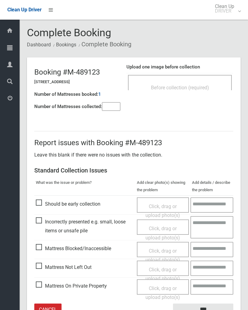
click at [114, 106] on input"] "number" at bounding box center [111, 106] width 18 height 9
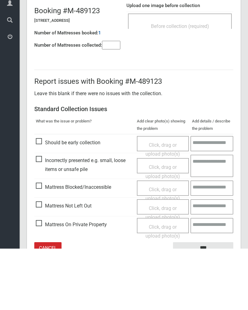
scroll to position [34, 0]
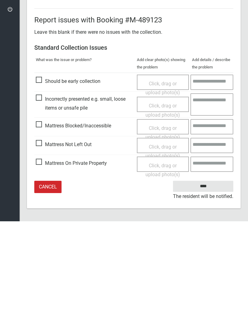
type input"] "*"
click at [165, 232] on span "Click, drag or upload photo(s)" at bounding box center [163, 239] width 35 height 15
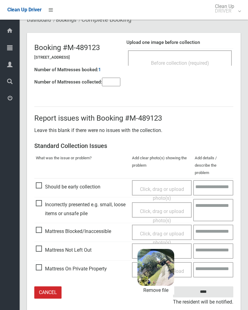
click at [214, 286] on input "****" at bounding box center [203, 291] width 60 height 11
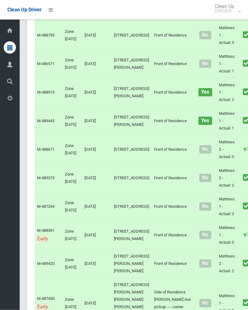
scroll to position [881, 0]
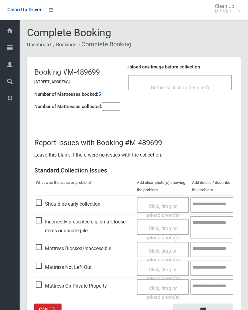
click at [208, 82] on div "Before collection (required)" at bounding box center [180, 87] width 90 height 11
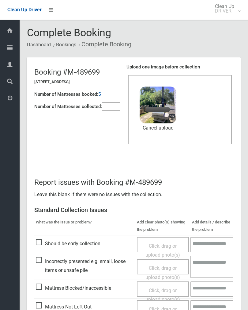
click at [111, 111] on input"] "number" at bounding box center [111, 106] width 18 height 9
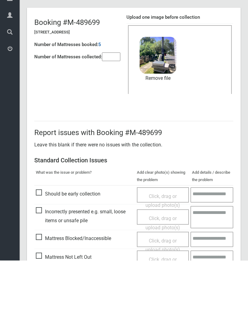
scroll to position [74, 0]
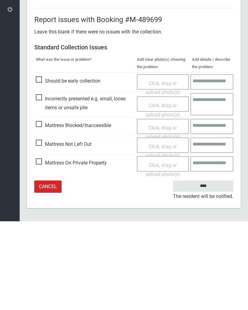
type input"] "*"
click at [202, 269] on input "****" at bounding box center [203, 274] width 60 height 11
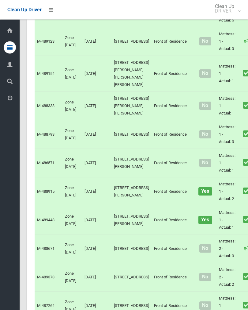
scroll to position [788, 0]
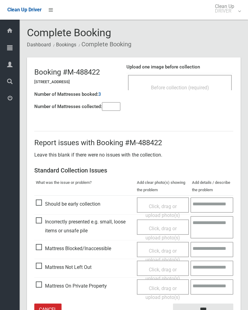
click at [191, 78] on div "Before collection (required)" at bounding box center [180, 82] width 104 height 15
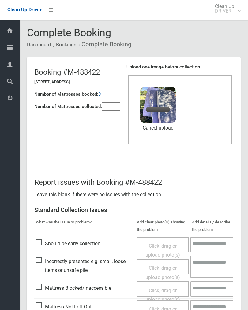
click at [115, 108] on input"] "number" at bounding box center [111, 106] width 18 height 9
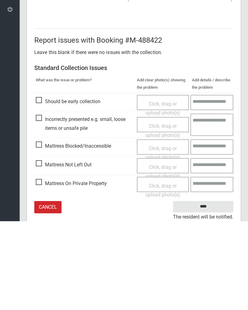
scroll to position [74, 0]
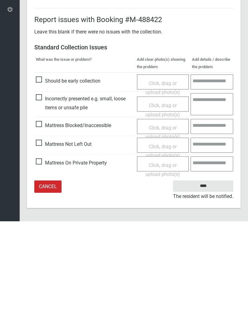
type input"] "*"
click at [208, 269] on input "****" at bounding box center [203, 274] width 60 height 11
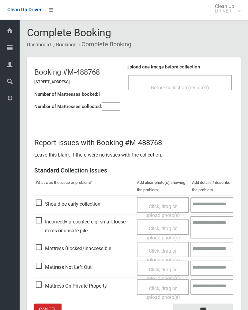
click at [184, 82] on div "Before collection (required)" at bounding box center [180, 87] width 90 height 11
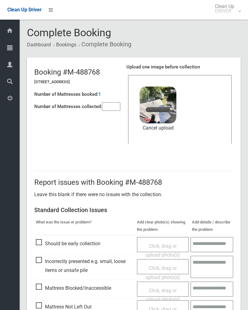
click at [112, 106] on input"] "number" at bounding box center [111, 106] width 18 height 9
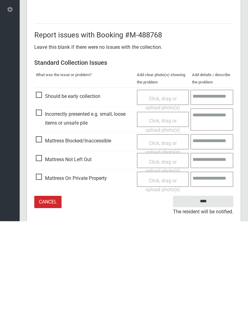
scroll to position [74, 0]
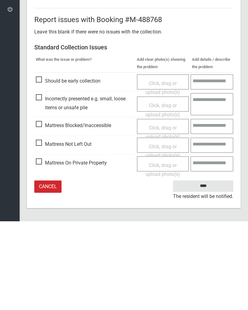
type input"] "*"
click at [206, 269] on input "****" at bounding box center [203, 274] width 60 height 11
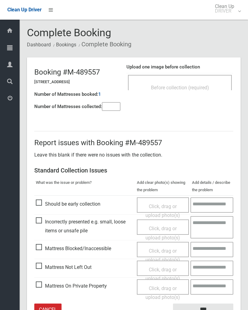
click at [196, 85] on span "Before collection (required)" at bounding box center [180, 88] width 58 height 6
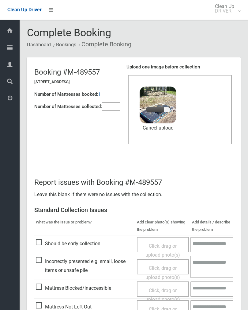
click at [113, 109] on input"] "number" at bounding box center [111, 106] width 18 height 9
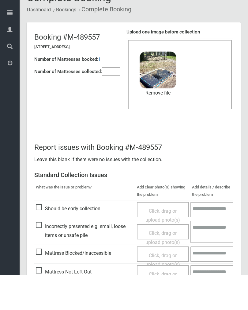
scroll to position [74, 0]
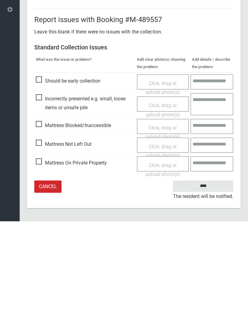
type input"] "*"
click at [208, 269] on input "****" at bounding box center [203, 274] width 60 height 11
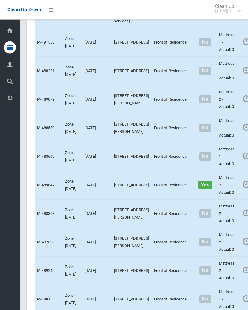
scroll to position [2169, 0]
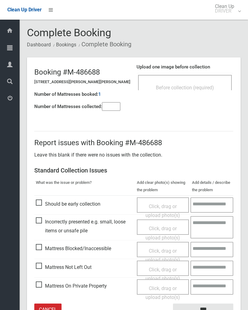
click at [203, 85] on span "Before collection (required)" at bounding box center [185, 88] width 58 height 6
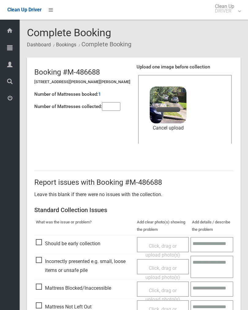
click at [113, 108] on input"] "number" at bounding box center [111, 106] width 18 height 9
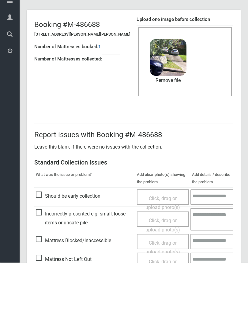
scroll to position [74, 0]
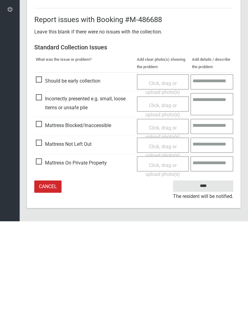
type input"] "*"
click at [206, 269] on input "****" at bounding box center [203, 274] width 60 height 11
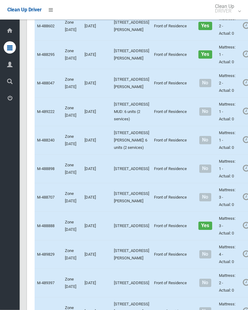
scroll to position [2533, 0]
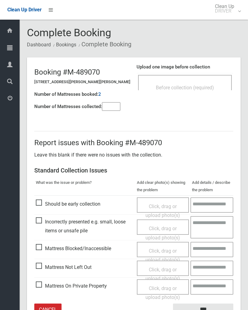
click at [197, 78] on div "Before collection (required)" at bounding box center [185, 82] width 94 height 15
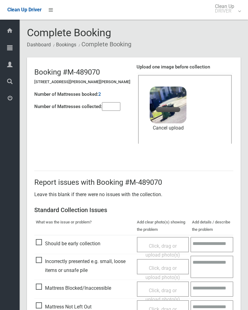
click at [115, 109] on input"] "number" at bounding box center [111, 106] width 18 height 9
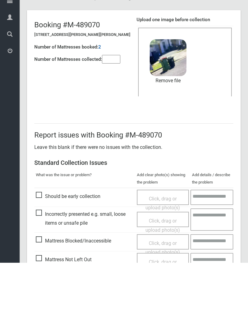
scroll to position [74, 0]
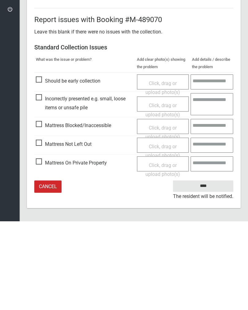
type input"] "*"
click at [204, 269] on input "****" at bounding box center [203, 274] width 60 height 11
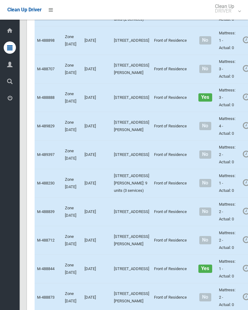
scroll to position [2662, 0]
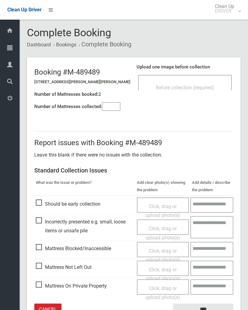
click at [112, 104] on input"] "number" at bounding box center [111, 106] width 18 height 9
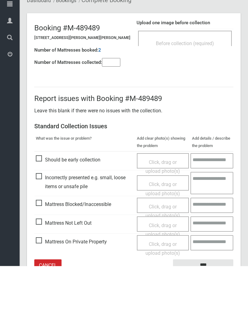
scroll to position [34, 0]
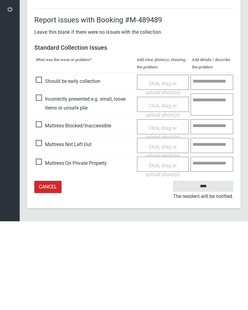
type input"] "*"
click at [154, 232] on span "Click, drag or upload photo(s)" at bounding box center [163, 239] width 35 height 15
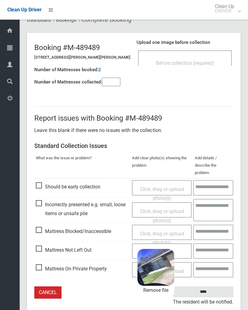
click at [217, 286] on input "****" at bounding box center [203, 291] width 60 height 11
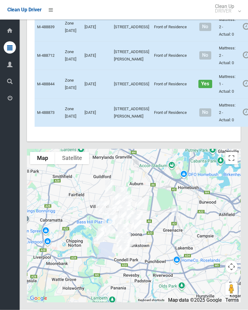
scroll to position [3962, 0]
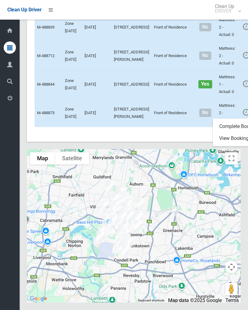
click at [221, 133] on link "Complete Booking" at bounding box center [249, 126] width 73 height 12
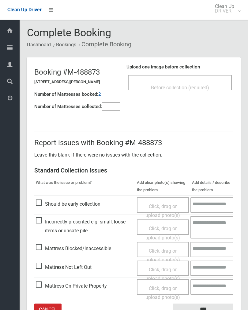
click at [112, 106] on input"] "number" at bounding box center [111, 106] width 18 height 9
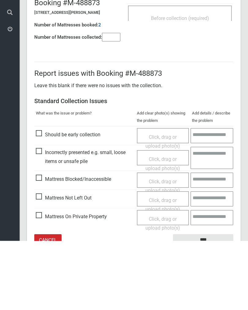
scroll to position [34, 0]
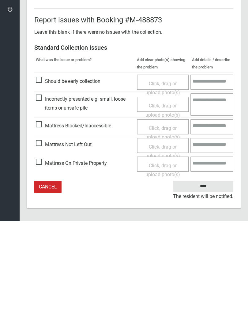
type input"] "*"
click at [159, 232] on span "Click, drag or upload photo(s)" at bounding box center [163, 239] width 35 height 15
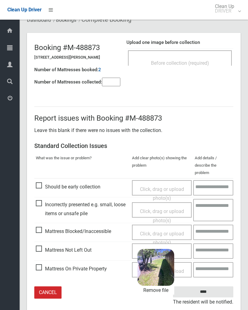
click at [219, 286] on input "****" at bounding box center [203, 291] width 60 height 11
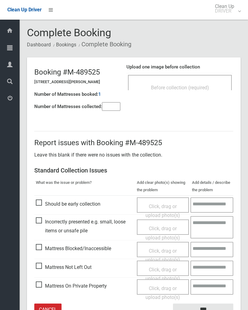
click at [190, 82] on div "Before collection (required)" at bounding box center [180, 87] width 90 height 11
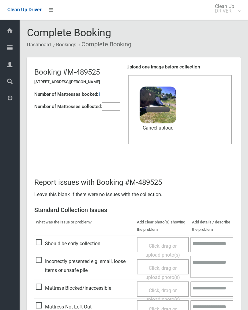
click at [121, 102] on input"] "number" at bounding box center [111, 106] width 18 height 9
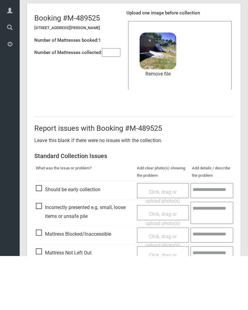
scroll to position [74, 0]
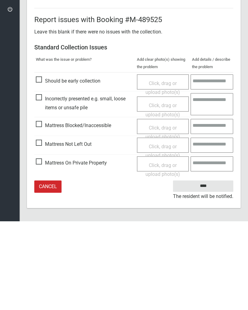
type input"] "*"
click at [211, 269] on input "****" at bounding box center [203, 274] width 60 height 11
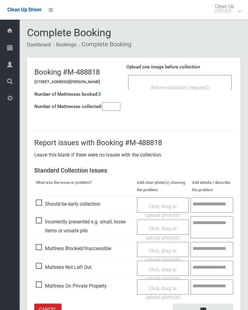
click at [195, 82] on div "Before collection (required)" at bounding box center [180, 87] width 90 height 11
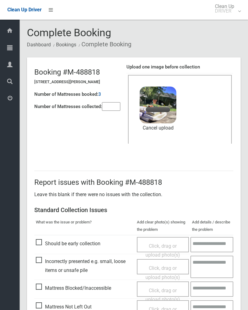
click at [115, 106] on input"] "number" at bounding box center [111, 106] width 18 height 9
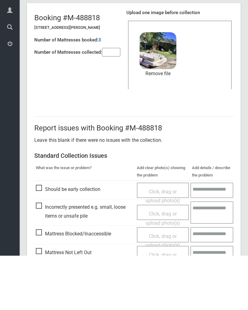
scroll to position [74, 0]
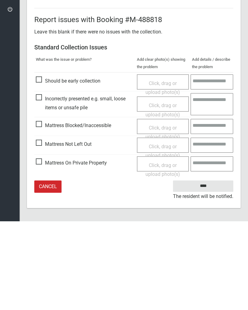
type input"] "*"
click at [210, 269] on input "****" at bounding box center [203, 274] width 60 height 11
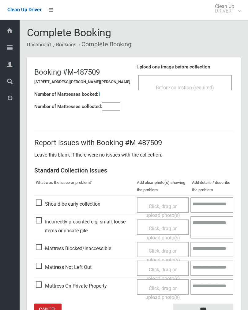
click at [192, 82] on div "Before collection (required)" at bounding box center [185, 87] width 80 height 11
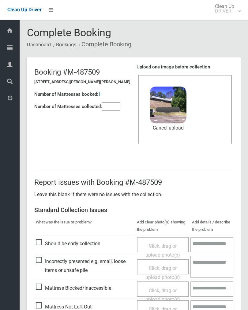
click at [106, 106] on input"] "number" at bounding box center [111, 106] width 18 height 9
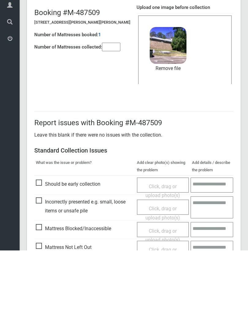
scroll to position [74, 0]
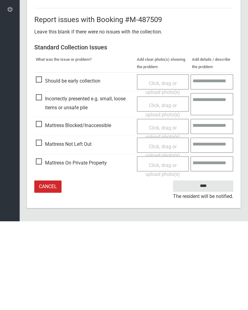
type input"] "*"
click at [205, 269] on input "****" at bounding box center [203, 274] width 60 height 11
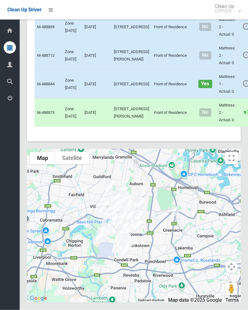
scroll to position [3144, 0]
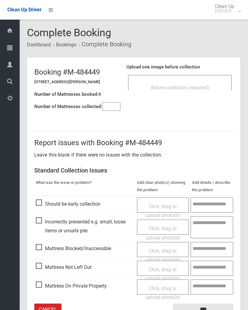
click at [208, 83] on div "Before collection (required)" at bounding box center [180, 87] width 90 height 11
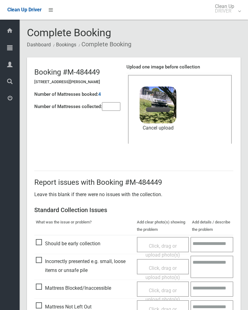
click at [120, 104] on input"] "number" at bounding box center [111, 106] width 18 height 9
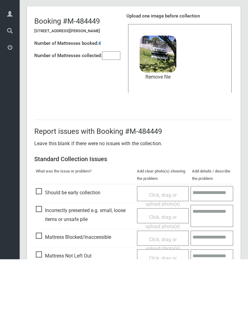
scroll to position [74, 0]
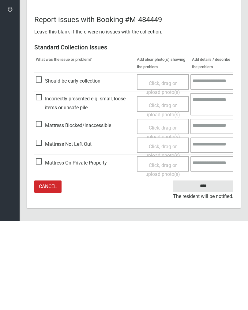
type input"] "*"
click at [215, 269] on input "****" at bounding box center [203, 274] width 60 height 11
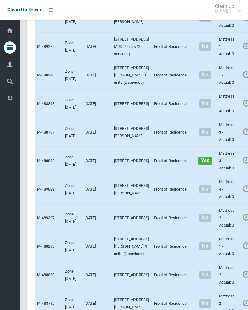
scroll to position [2673, 0]
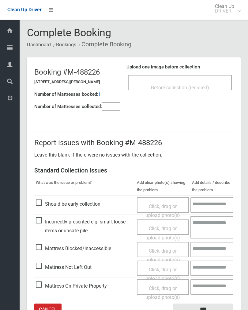
click at [119, 106] on input"] "number" at bounding box center [111, 106] width 18 height 9
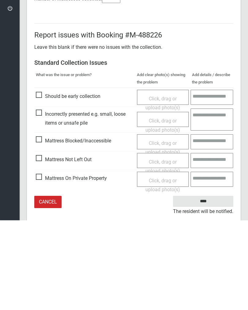
scroll to position [34, 0]
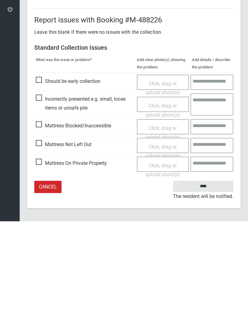
type input"] "*"
click at [160, 232] on span "Click, drag or upload photo(s)" at bounding box center [163, 239] width 35 height 15
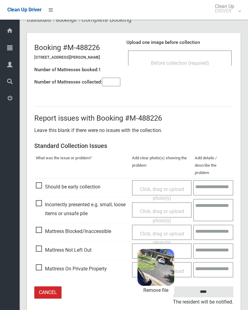
click at [212, 286] on input "****" at bounding box center [203, 291] width 60 height 11
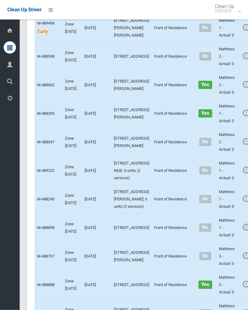
scroll to position [2473, 0]
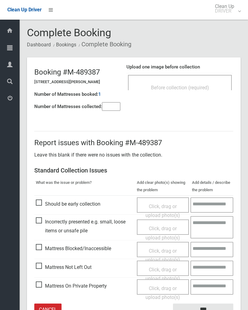
click at [209, 84] on div "Before collection (required)" at bounding box center [180, 87] width 90 height 11
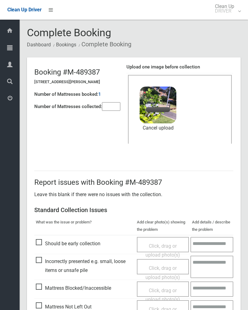
click at [116, 98] on div "Number of Mattresses booked: 1" at bounding box center [77, 94] width 86 height 13
click at [112, 107] on input"] "number" at bounding box center [111, 106] width 18 height 9
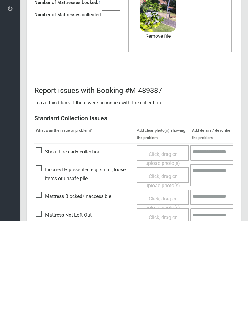
scroll to position [74, 0]
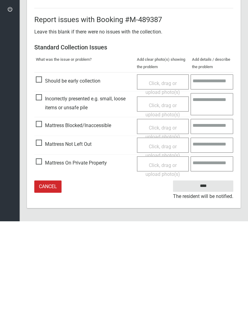
type input"] "*"
click at [213, 269] on input "****" at bounding box center [203, 274] width 60 height 11
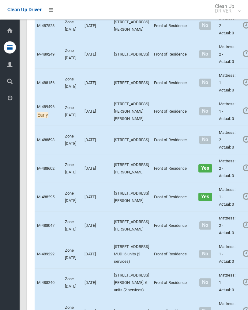
scroll to position [2390, 0]
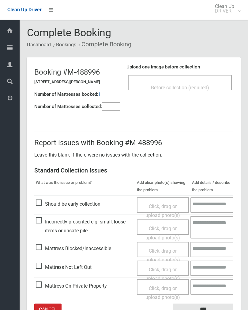
click at [195, 84] on div "Before collection (required)" at bounding box center [180, 87] width 90 height 11
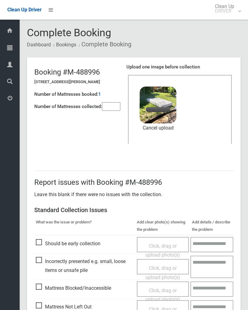
click at [108, 104] on input"] "number" at bounding box center [111, 106] width 18 height 9
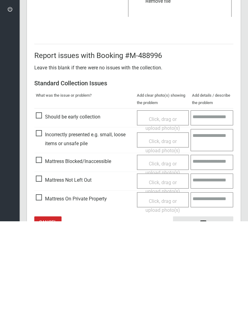
scroll to position [74, 0]
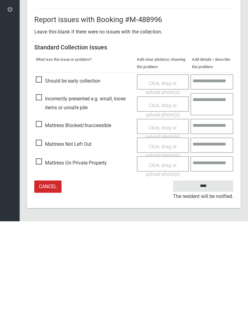
type input"] "*"
click at [209, 269] on input "****" at bounding box center [203, 274] width 60 height 11
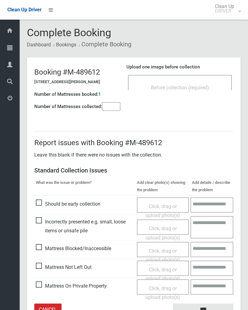
click at [112, 107] on input"] "number" at bounding box center [111, 106] width 18 height 9
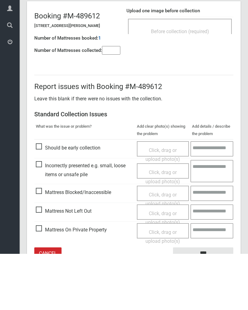
scroll to position [34, 0]
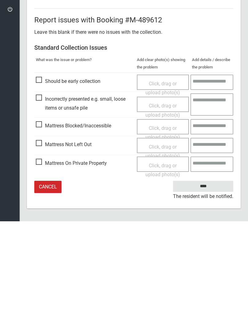
type input"] "*"
click at [156, 232] on span "Click, drag or upload photo(s)" at bounding box center [163, 239] width 35 height 15
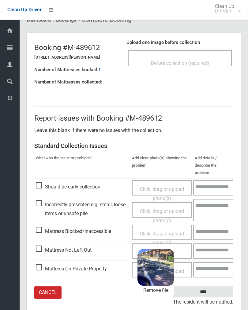
click at [216, 286] on input "****" at bounding box center [203, 291] width 60 height 11
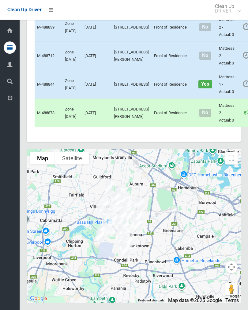
scroll to position [3213, 0]
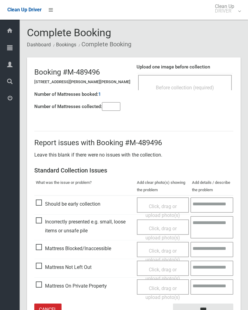
click at [115, 106] on input"] "number" at bounding box center [111, 106] width 18 height 9
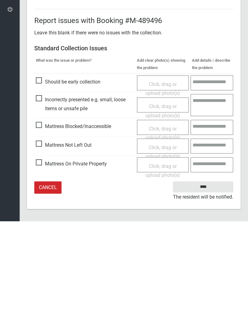
scroll to position [34, 0]
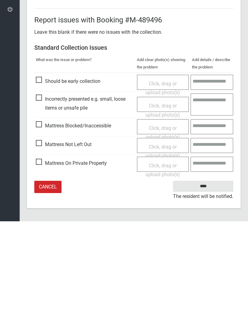
type input"] "*"
click at [165, 232] on span "Click, drag or upload photo(s)" at bounding box center [163, 239] width 35 height 15
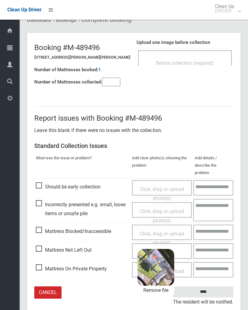
click at [220, 286] on input "****" at bounding box center [203, 291] width 60 height 11
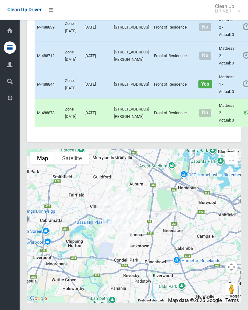
scroll to position [3352, 0]
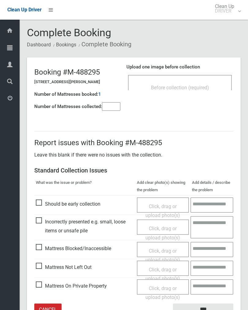
click at [193, 90] on span "Before collection (required)" at bounding box center [180, 88] width 58 height 6
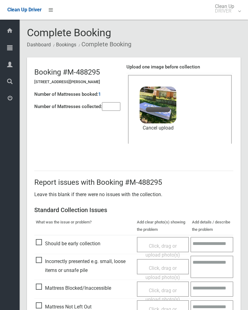
click at [111, 108] on input"] "number" at bounding box center [111, 106] width 18 height 9
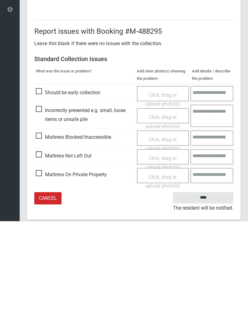
scroll to position [74, 0]
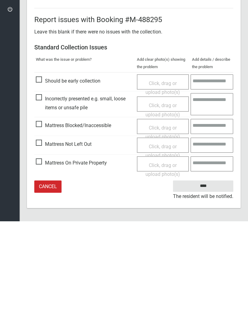
type input"] "*"
click at [206, 269] on input "****" at bounding box center [203, 274] width 60 height 11
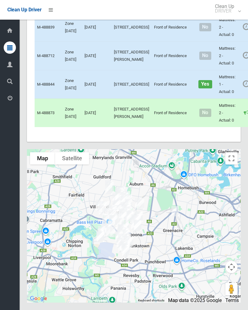
scroll to position [3750, 0]
click at [229, 18] on link "Complete Booking" at bounding box center [249, 12] width 73 height 12
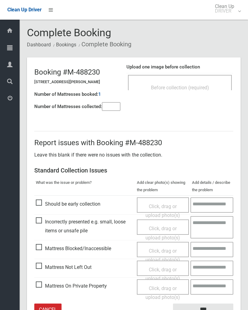
click at [114, 106] on input"] "number" at bounding box center [111, 106] width 18 height 9
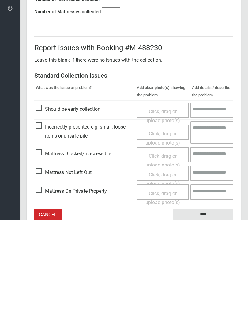
scroll to position [34, 0]
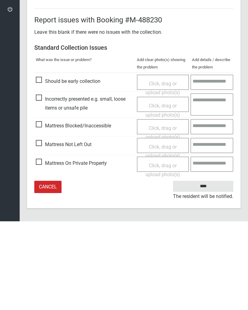
type input"] "*"
click at [162, 232] on span "Click, drag or upload photo(s)" at bounding box center [163, 239] width 35 height 15
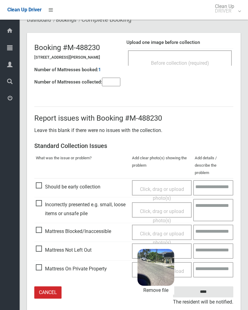
click at [214, 286] on input "****" at bounding box center [203, 291] width 60 height 11
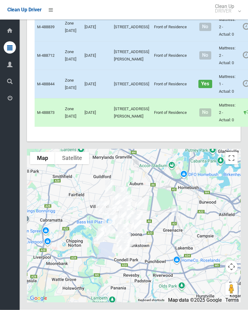
scroll to position [2920, 0]
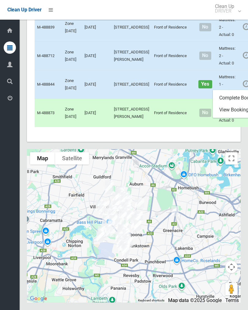
click at [229, 104] on link "Complete Booking" at bounding box center [249, 98] width 73 height 12
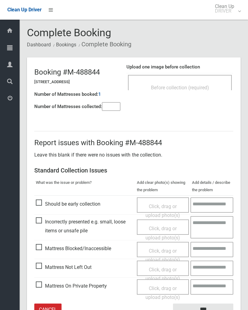
click at [114, 106] on input"] "number" at bounding box center [111, 106] width 18 height 9
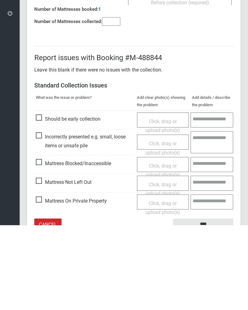
scroll to position [34, 0]
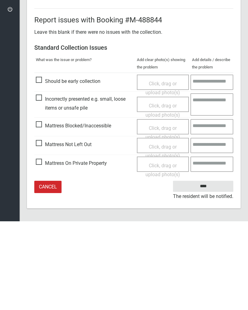
type input"] "*"
click at [161, 232] on span "Click, drag or upload photo(s)" at bounding box center [163, 239] width 35 height 15
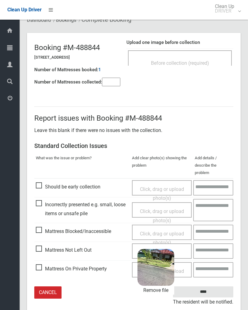
click at [213, 286] on input "****" at bounding box center [203, 291] width 60 height 11
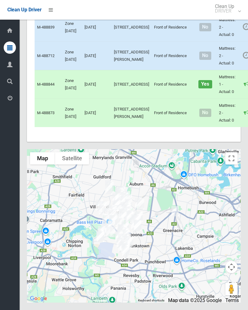
scroll to position [3897, 0]
click at [228, 75] on link "Complete Booking" at bounding box center [249, 69] width 73 height 12
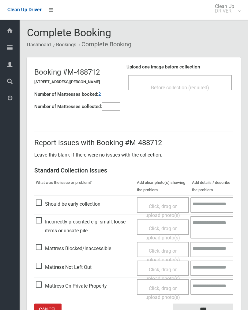
click at [114, 108] on input"] "number" at bounding box center [111, 106] width 18 height 9
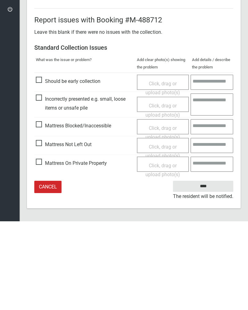
type input"] "*"
click at [165, 232] on span "Click, drag or upload photo(s)" at bounding box center [163, 239] width 35 height 15
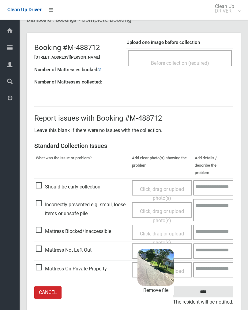
click at [210, 286] on input "****" at bounding box center [203, 291] width 60 height 11
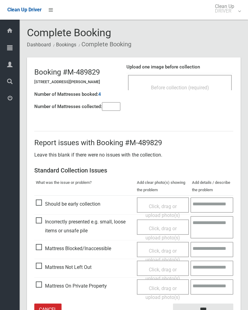
click at [189, 86] on span "Before collection (required)" at bounding box center [180, 88] width 58 height 6
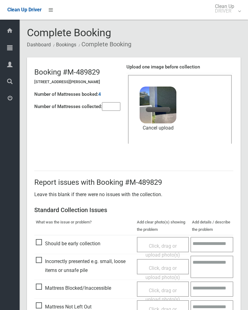
click at [115, 109] on input"] "number" at bounding box center [111, 106] width 18 height 9
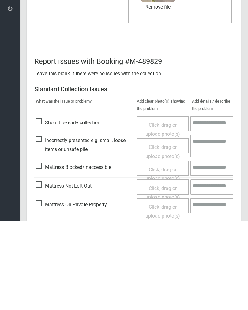
scroll to position [74, 0]
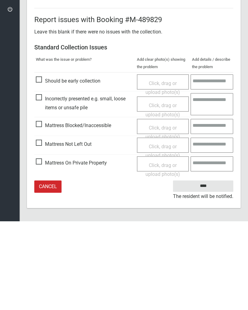
type input"] "*"
click at [206, 269] on input "****" at bounding box center [203, 274] width 60 height 11
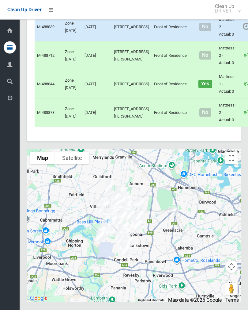
scroll to position [3881, 0]
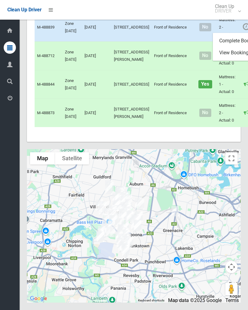
click at [229, 47] on link "Complete Booking" at bounding box center [249, 41] width 73 height 12
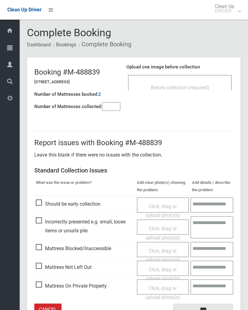
click at [205, 85] on span "Before collection (required)" at bounding box center [180, 88] width 58 height 6
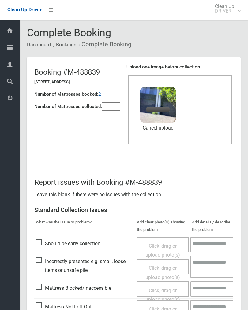
click at [117, 110] on input"] "number" at bounding box center [111, 106] width 18 height 9
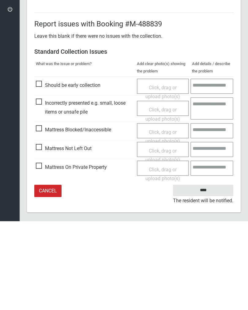
scroll to position [74, 0]
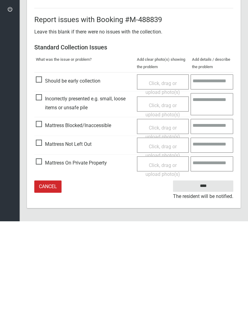
type input"] "*"
click at [205, 269] on input "****" at bounding box center [203, 274] width 60 height 11
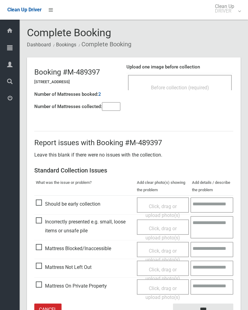
click at [197, 83] on div "Before collection (required)" at bounding box center [180, 87] width 90 height 11
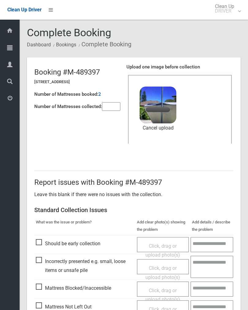
click at [113, 105] on input"] "number" at bounding box center [111, 106] width 18 height 9
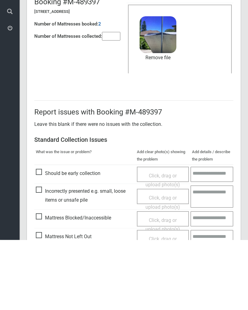
scroll to position [74, 0]
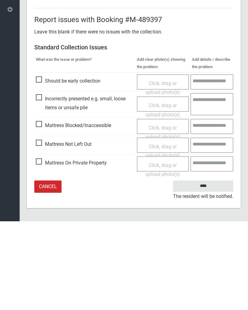
type input"] "*"
click at [206, 269] on input "****" at bounding box center [203, 274] width 60 height 11
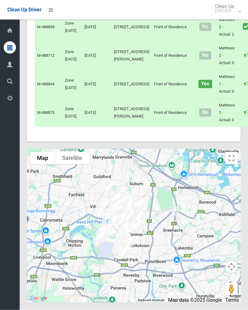
scroll to position [3705, 0]
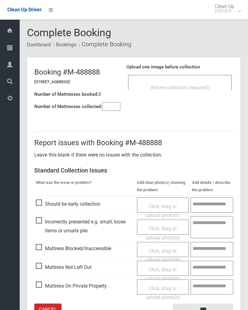
click at [201, 79] on div "Before collection (required)" at bounding box center [180, 82] width 104 height 15
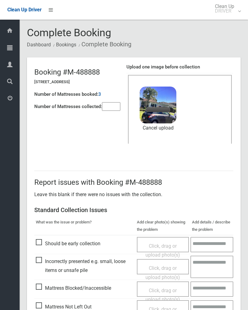
click at [115, 111] on input"] "number" at bounding box center [111, 106] width 18 height 9
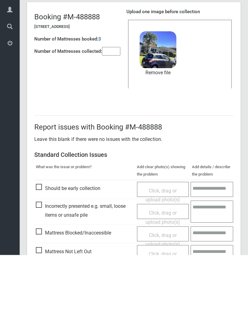
scroll to position [74, 0]
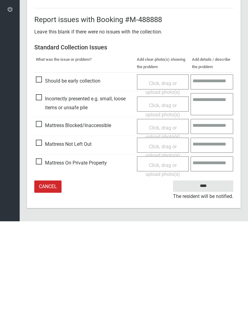
type input"] "*"
click at [211, 269] on input "****" at bounding box center [203, 274] width 60 height 11
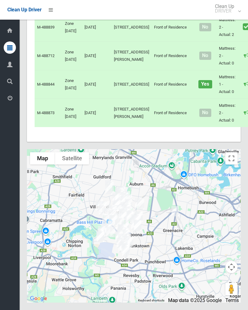
scroll to position [4016, 0]
